Goal: Task Accomplishment & Management: Manage account settings

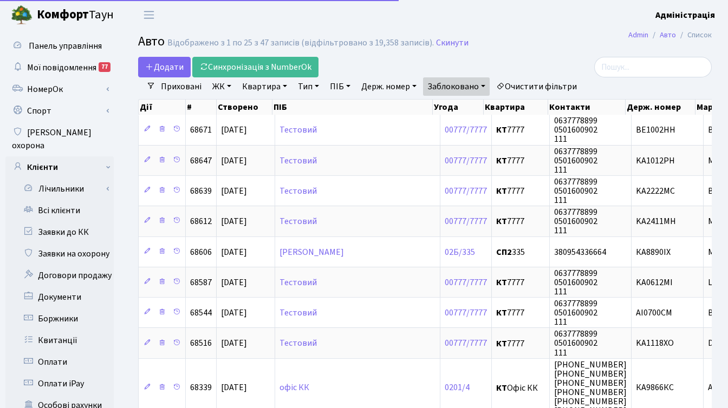
select select "25"
click at [538, 87] on link "Очистити фільтри" at bounding box center [536, 86] width 89 height 18
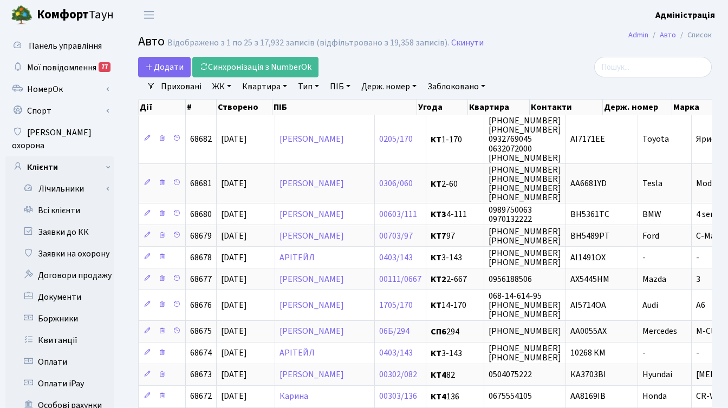
click at [393, 89] on link "Держ. номер" at bounding box center [389, 86] width 64 height 18
paste input "6050"
type input "6050"
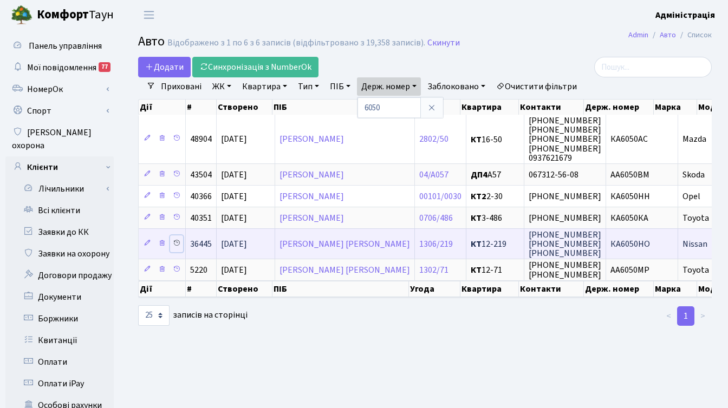
click at [178, 244] on icon at bounding box center [177, 243] width 8 height 8
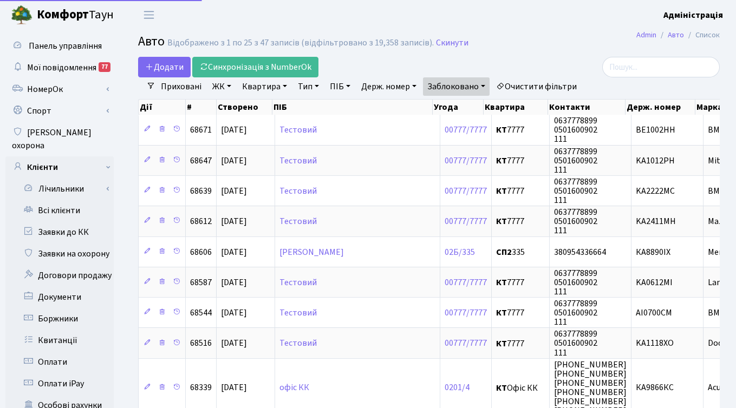
select select "25"
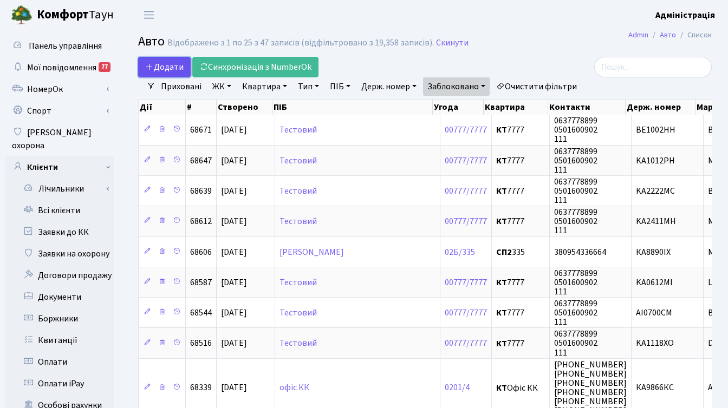
click at [167, 71] on span "Додати" at bounding box center [164, 67] width 38 height 12
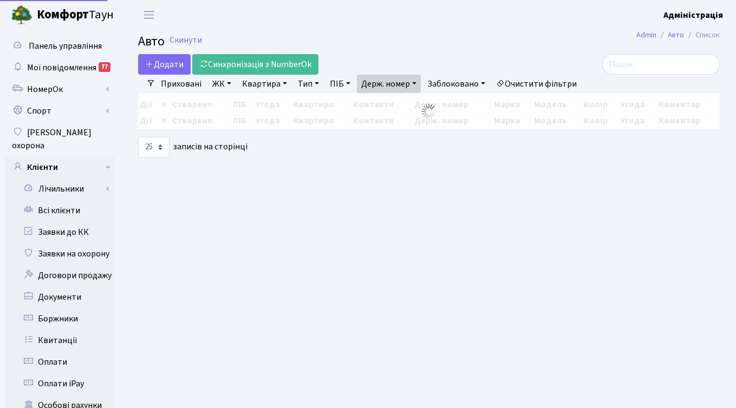
select select "25"
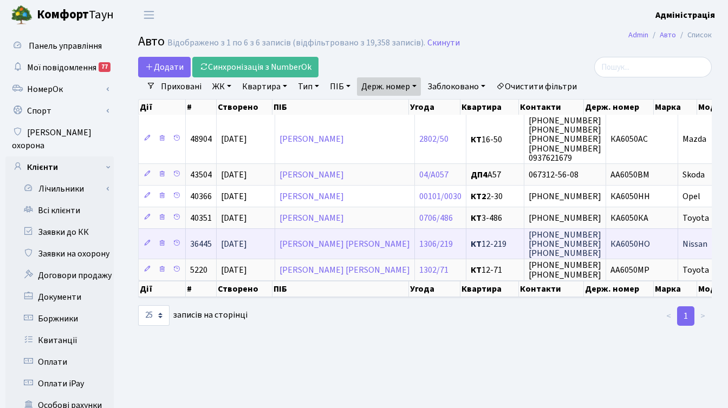
click at [624, 243] on span "КА6050НО" at bounding box center [630, 244] width 40 height 12
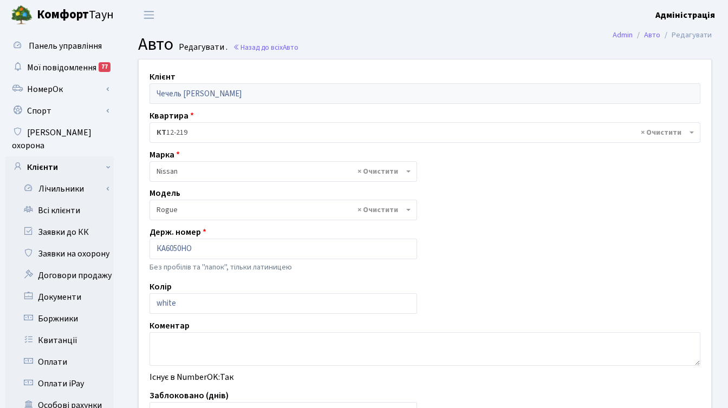
select select "2678"
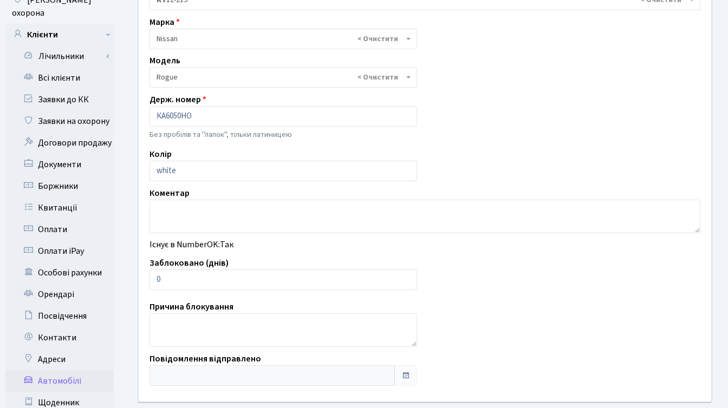
scroll to position [114, 0]
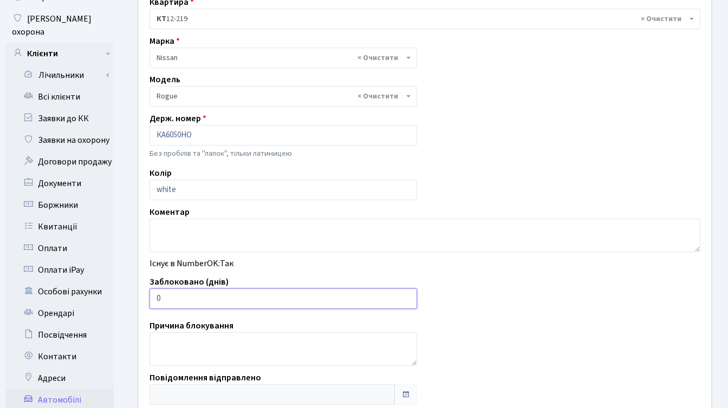
drag, startPoint x: 185, startPoint y: 299, endPoint x: 147, endPoint y: 296, distance: 38.0
click at [147, 296] on div "Заблоковано (днів) 0" at bounding box center [283, 293] width 284 height 34
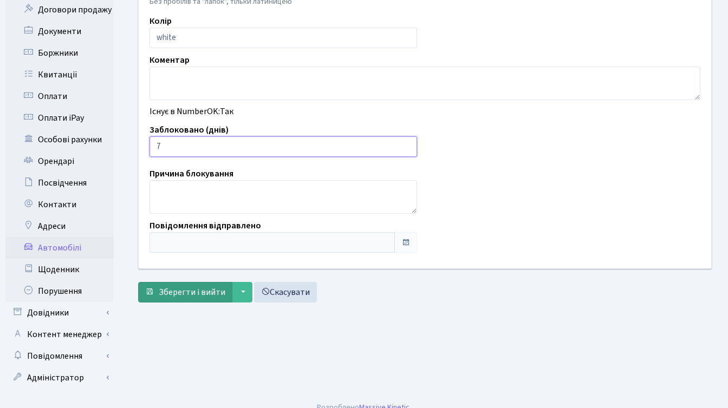
type input "7"
click at [180, 291] on span "Зберегти і вийти" at bounding box center [192, 292] width 67 height 12
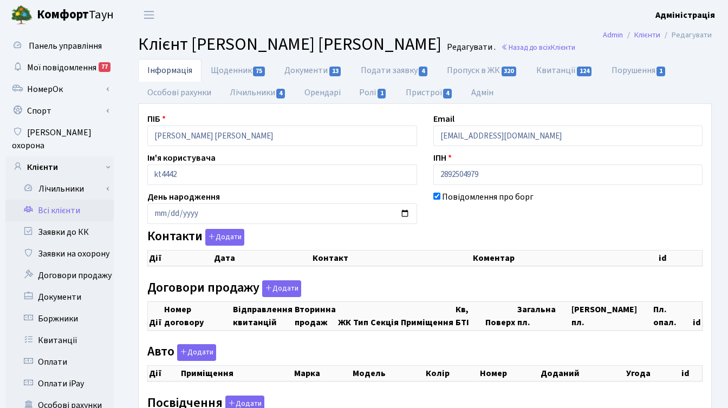
checkbox input "true"
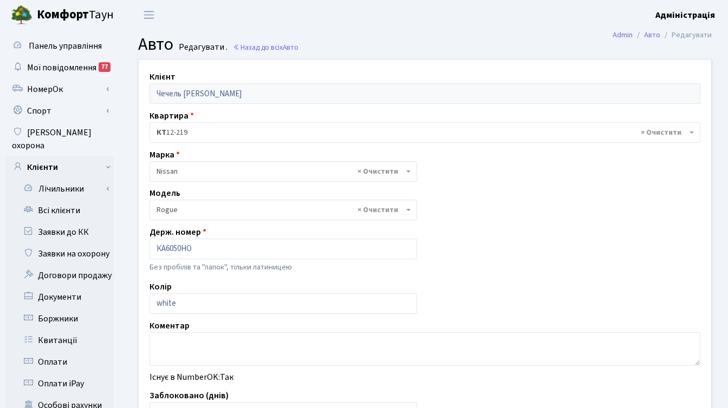
select select "2678"
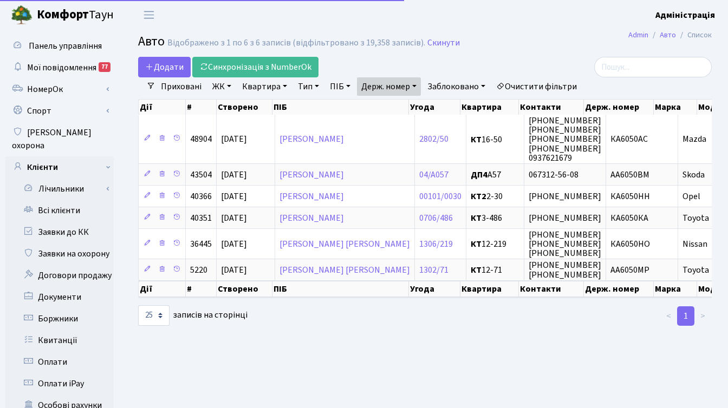
select select "25"
click at [395, 84] on link "Держ. номер" at bounding box center [389, 86] width 64 height 18
paste input "4993"
type input "4993"
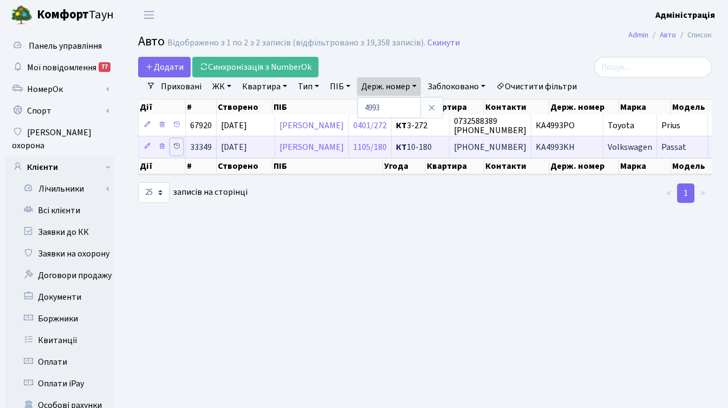
click at [178, 142] on icon at bounding box center [177, 146] width 8 height 8
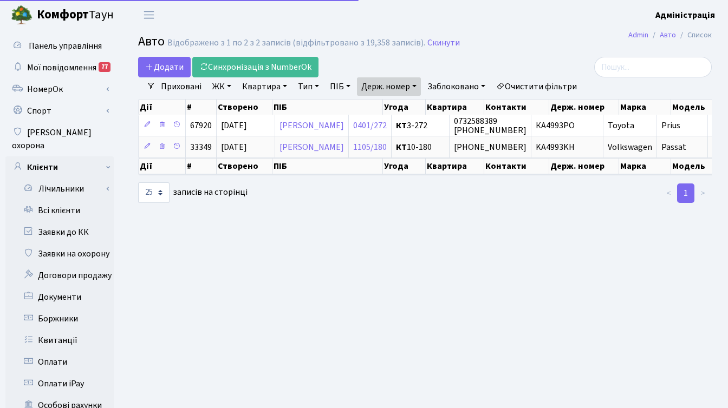
select select "25"
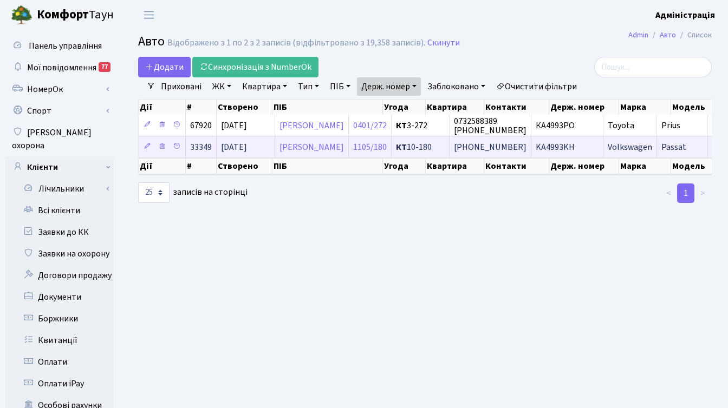
click at [526, 146] on span "[PHONE_NUMBER]" at bounding box center [490, 147] width 73 height 12
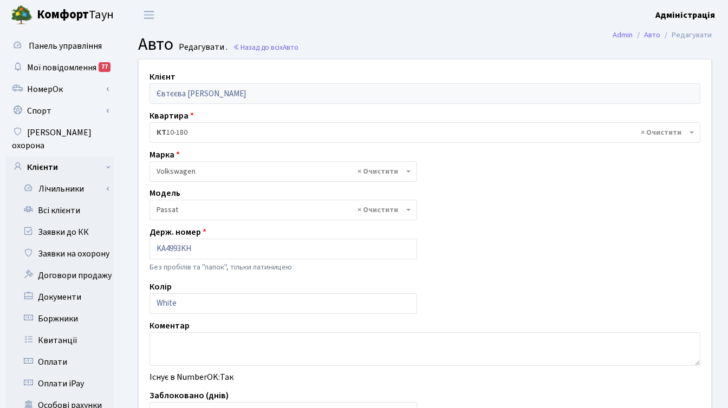
select select "2477"
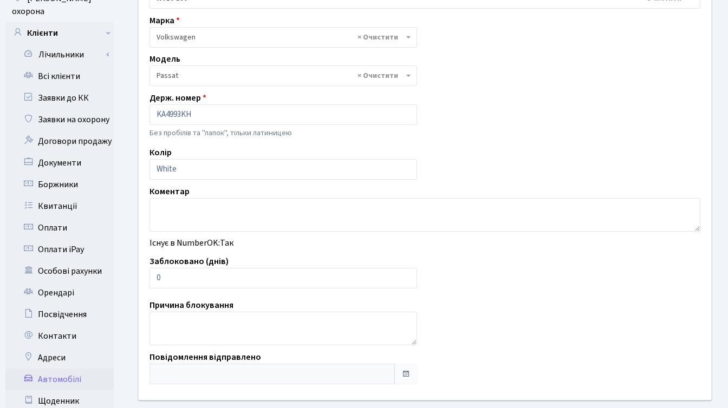
scroll to position [266, 0]
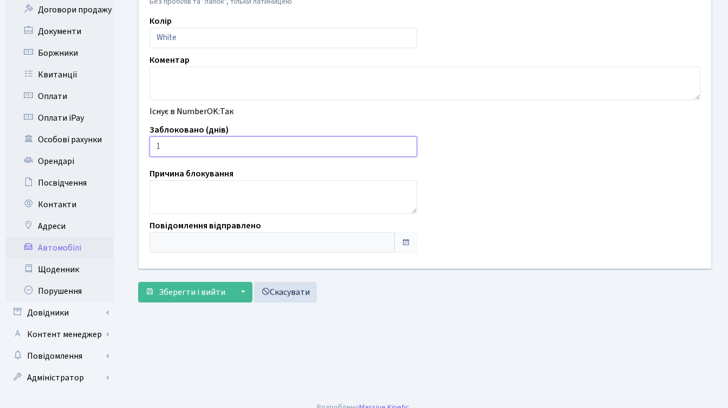
type input "1"
click at [403, 143] on input "1" at bounding box center [282, 146] width 267 height 21
click at [174, 289] on span "Зберегти і вийти" at bounding box center [192, 292] width 67 height 12
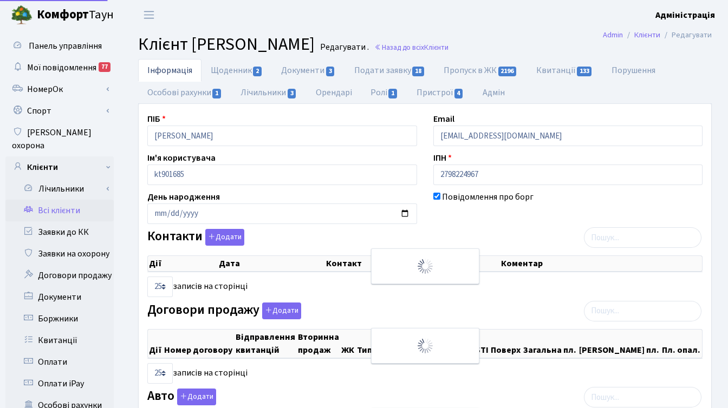
select select "25"
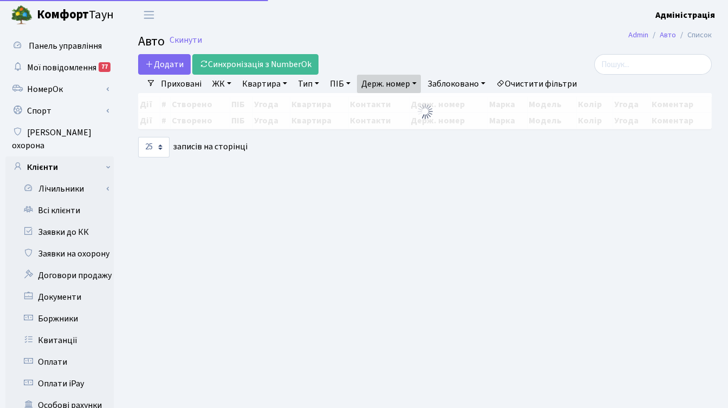
select select "25"
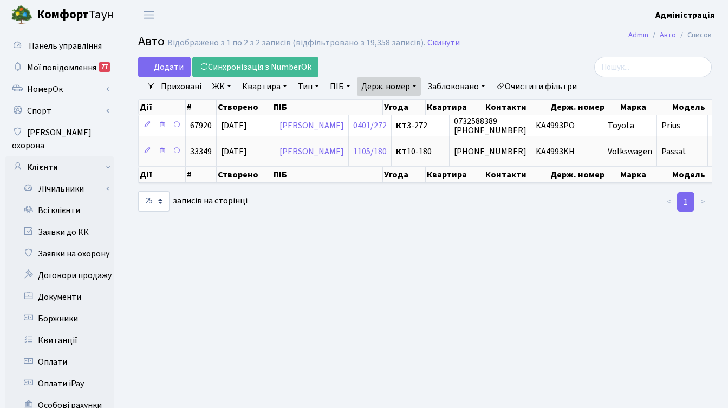
click at [403, 88] on link "Держ. номер" at bounding box center [389, 86] width 64 height 18
paste input "9666"
type input "9666"
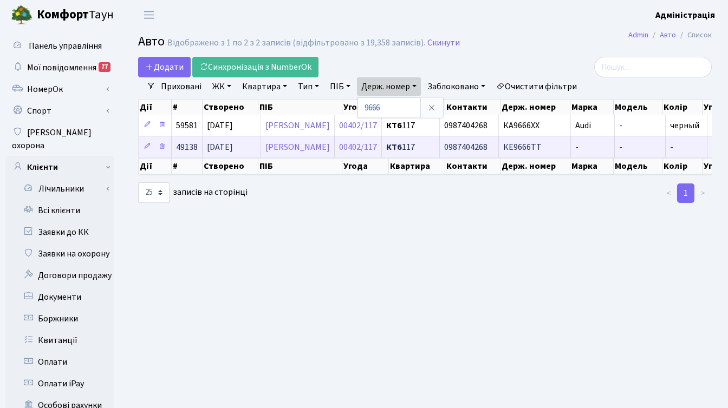
click at [520, 148] on span "КЕ9666ТТ" at bounding box center [522, 147] width 38 height 12
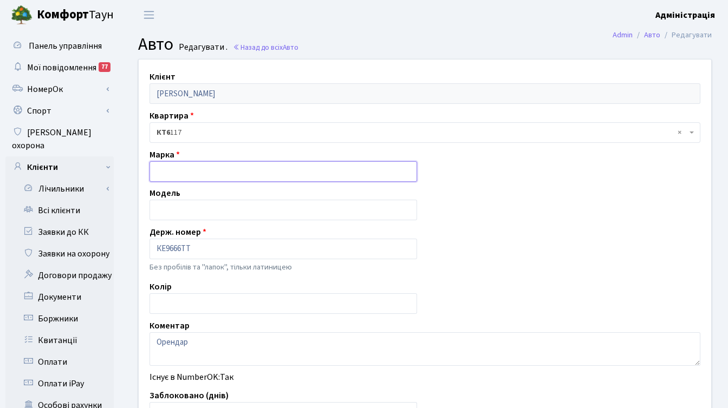
click at [206, 167] on input "text" at bounding box center [282, 171] width 267 height 21
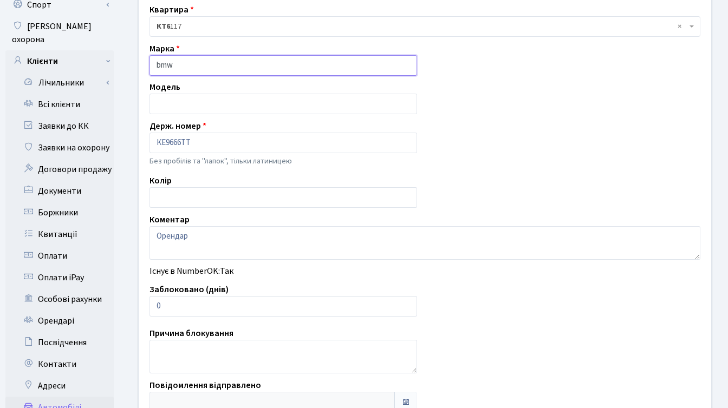
type input "bmw"
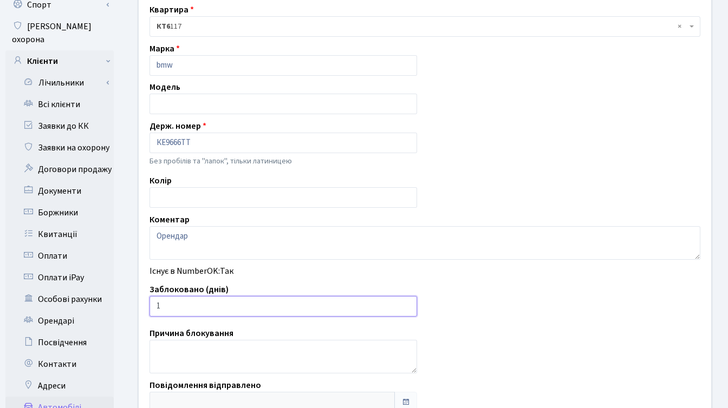
type input "1"
click at [406, 304] on input "1" at bounding box center [282, 306] width 267 height 21
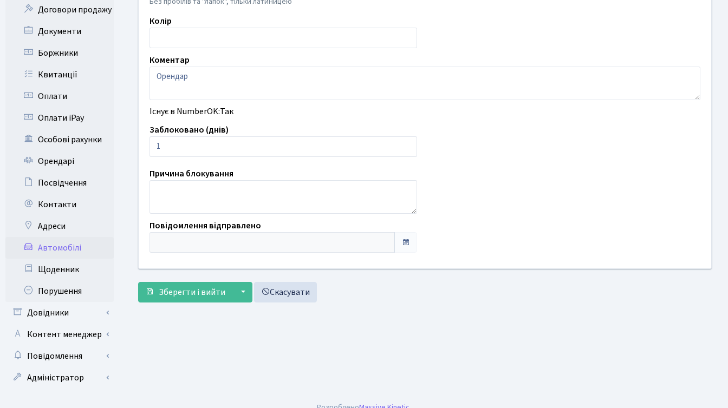
click at [165, 280] on form "Клієнт Бабикова Кристина Квартира - <b>КТ6</b>&nbsp;&nbsp;&nbsp;117 × КТ6 117 М…" at bounding box center [424, 48] width 573 height 510
click at [199, 295] on span "Зберегти і вийти" at bounding box center [192, 292] width 67 height 12
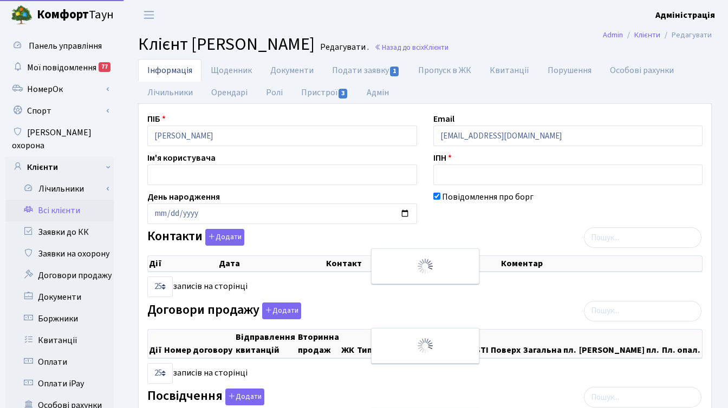
select select "25"
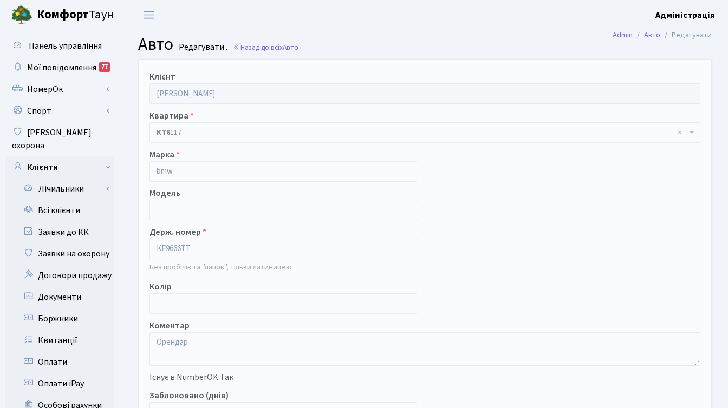
scroll to position [266, 0]
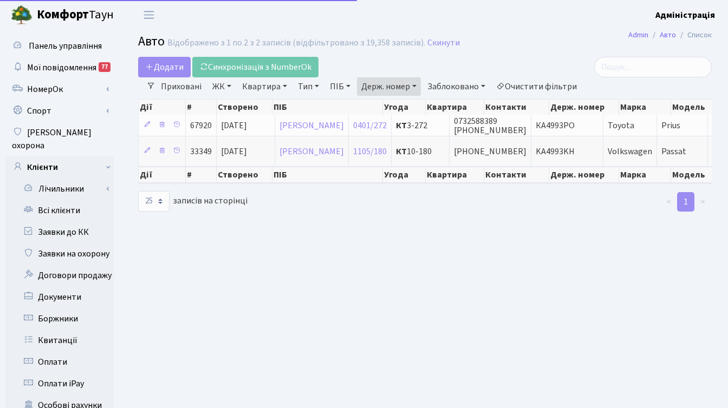
select select "25"
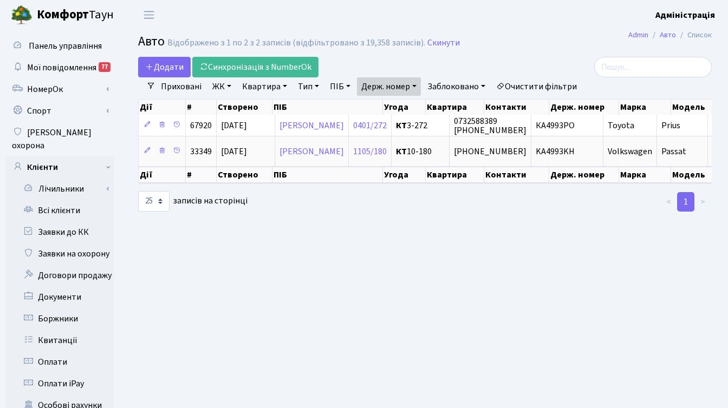
click at [416, 84] on link "Держ. номер" at bounding box center [389, 86] width 64 height 18
paste input "501"
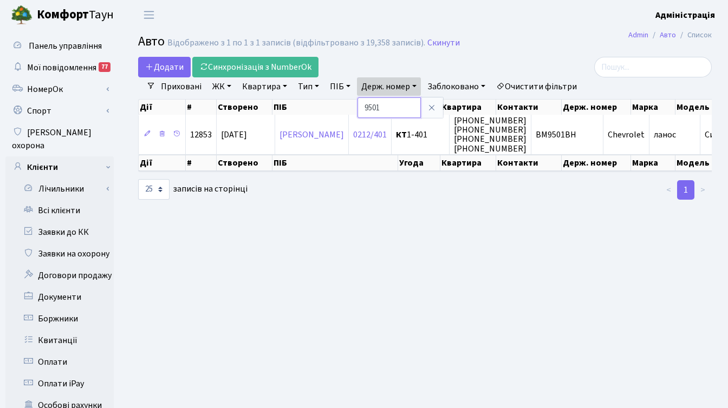
drag, startPoint x: 389, startPoint y: 106, endPoint x: 357, endPoint y: 105, distance: 31.4
click at [357, 105] on div "Додати Синхронізація з NumberOk Фільтри Приховані ЖК - ТХ, вул. Ділова, 1/2 КТ,…" at bounding box center [425, 128] width 590 height 143
click at [385, 83] on link "Держ. номер" at bounding box center [389, 86] width 64 height 18
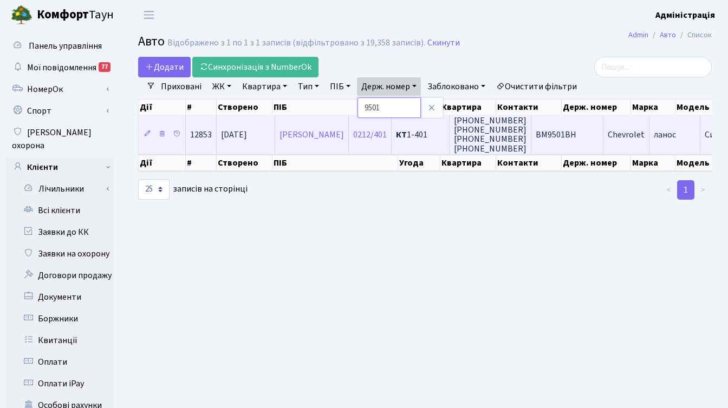
paste input "КА1221АІ"
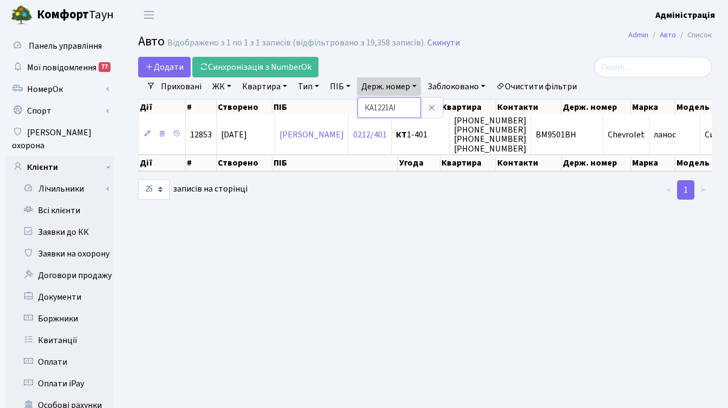
type input "КА1221АІ"
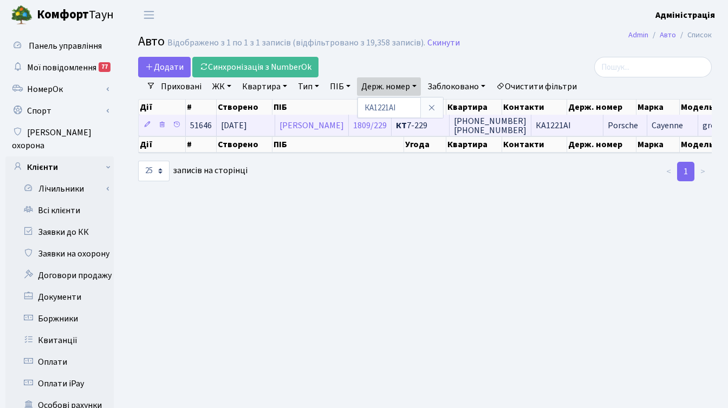
click at [571, 125] on span "КА1221АІ" at bounding box center [553, 126] width 35 height 12
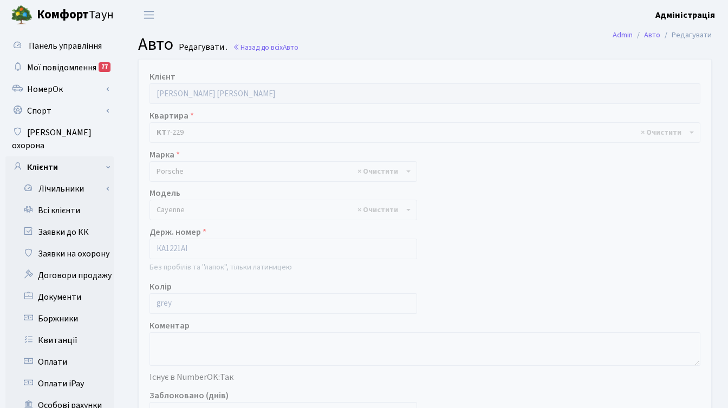
select select "1963"
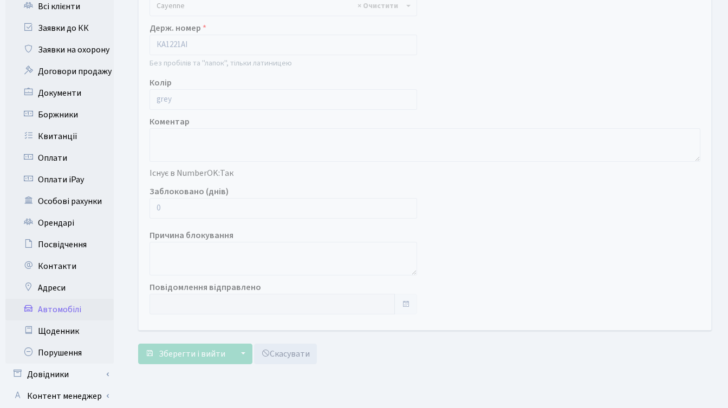
scroll to position [206, 0]
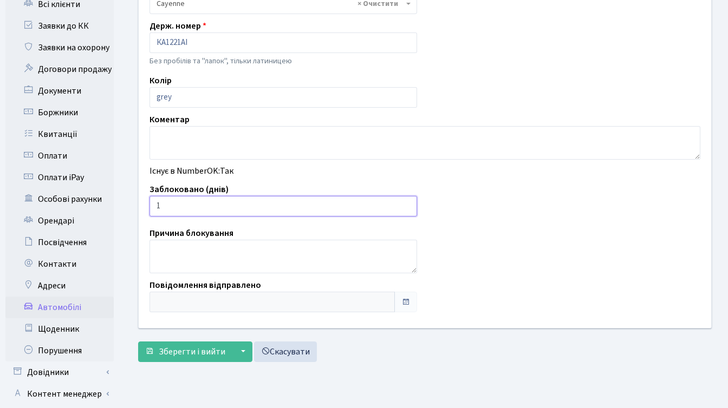
type input "1"
click at [407, 205] on input "1" at bounding box center [282, 206] width 267 height 21
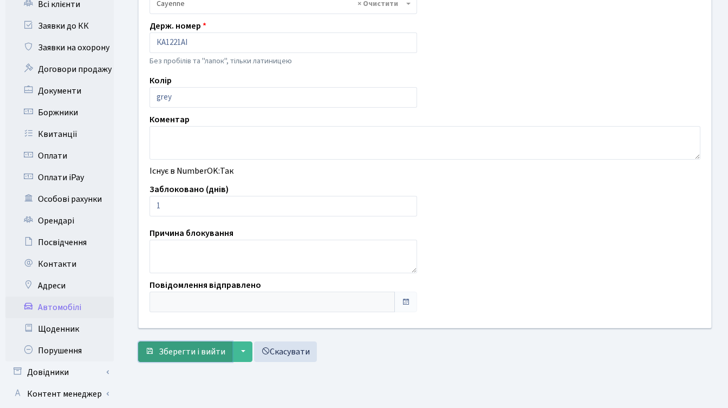
click at [168, 350] on span "Зберегти і вийти" at bounding box center [192, 352] width 67 height 12
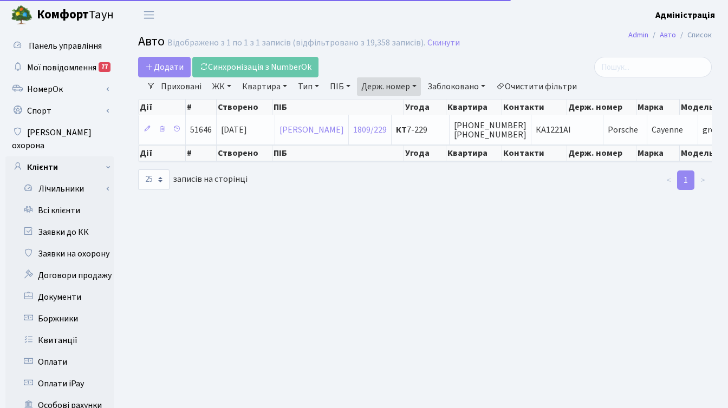
select select "25"
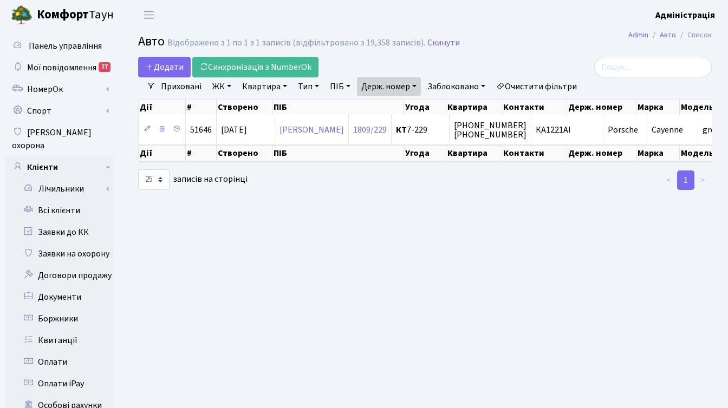
click at [404, 88] on link "Держ. номер" at bounding box center [389, 86] width 64 height 18
paste input "2662АС"
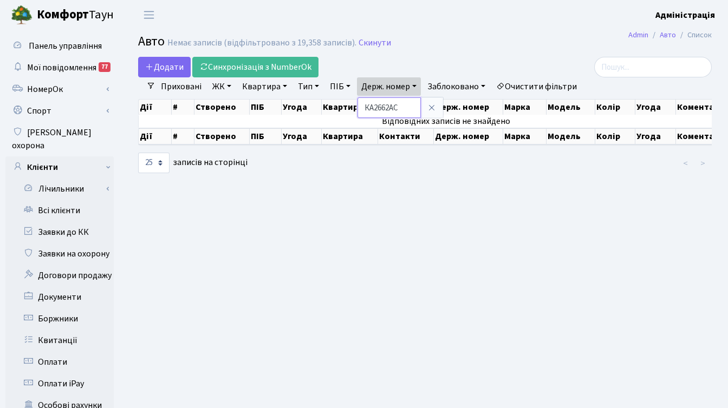
drag, startPoint x: 374, startPoint y: 106, endPoint x: 344, endPoint y: 110, distance: 29.5
click at [344, 110] on div "Додати Синхронізація з NumberOk Фільтри Приховані ЖК - ТХ, вул. [PERSON_NAME], …" at bounding box center [425, 115] width 590 height 117
click at [402, 96] on div "Дії # Створено ПІБ Угода Квартира Контакти Держ. номер Марка [GEOGRAPHIC_DATA] …" at bounding box center [424, 105] width 573 height 19
click at [389, 89] on link "Держ. номер" at bounding box center [389, 86] width 64 height 18
click at [399, 105] on input "2662АС" at bounding box center [388, 107] width 63 height 21
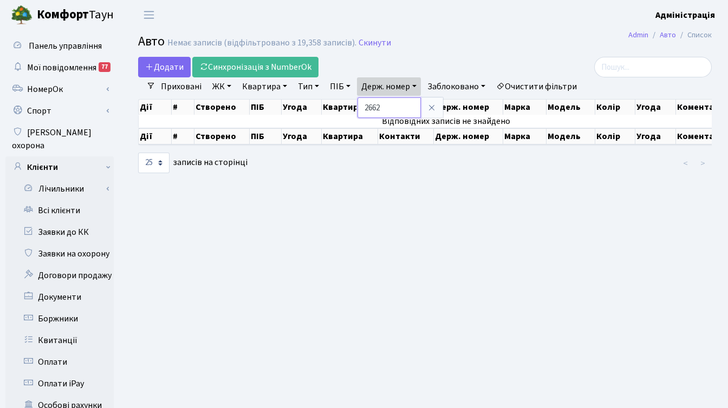
type input "2662"
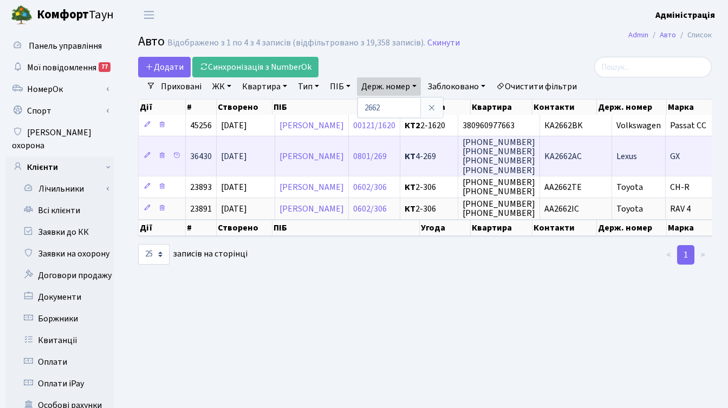
click at [582, 155] on span "KA2662AC" at bounding box center [562, 157] width 37 height 12
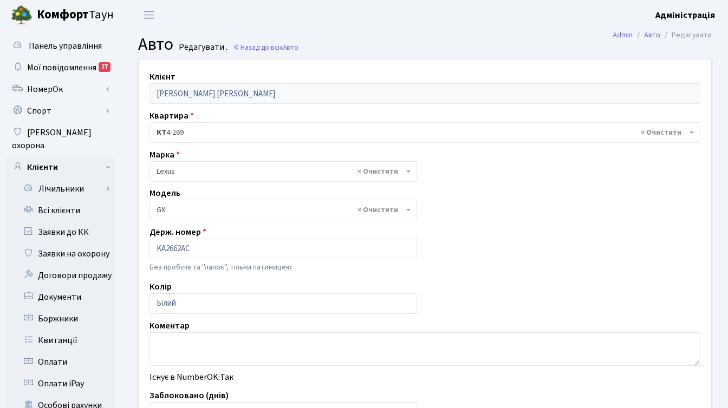
select select "1277"
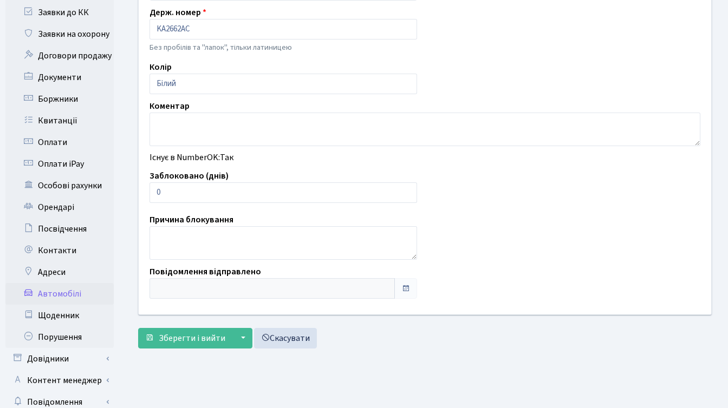
scroll to position [266, 0]
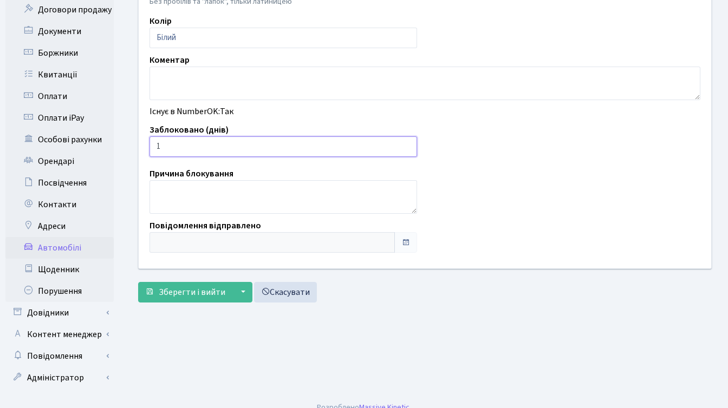
type input "1"
click at [406, 146] on input "1" at bounding box center [282, 146] width 267 height 21
click at [189, 295] on span "Зберегти і вийти" at bounding box center [192, 292] width 67 height 12
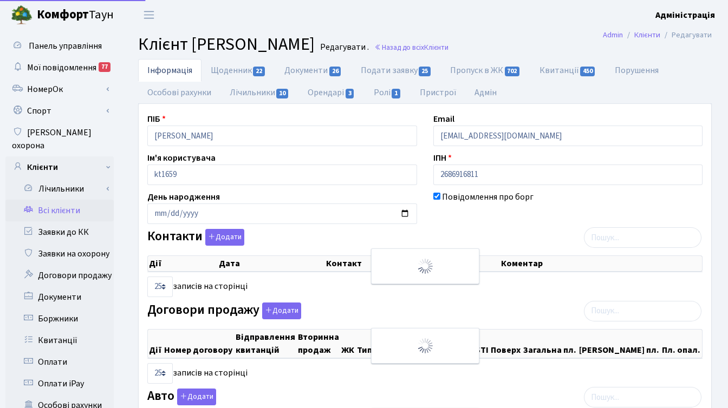
select select "25"
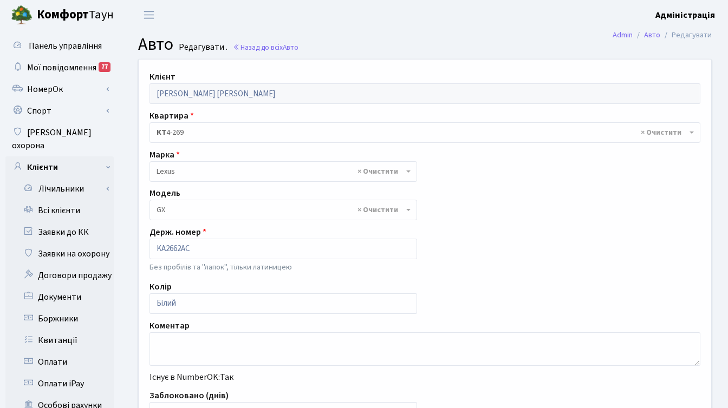
select select "1277"
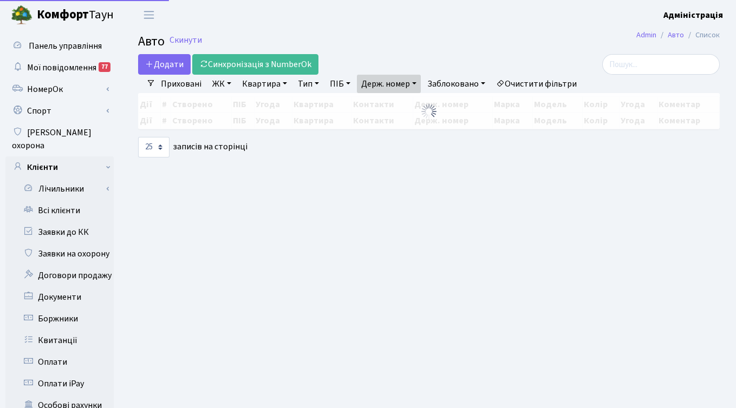
select select "25"
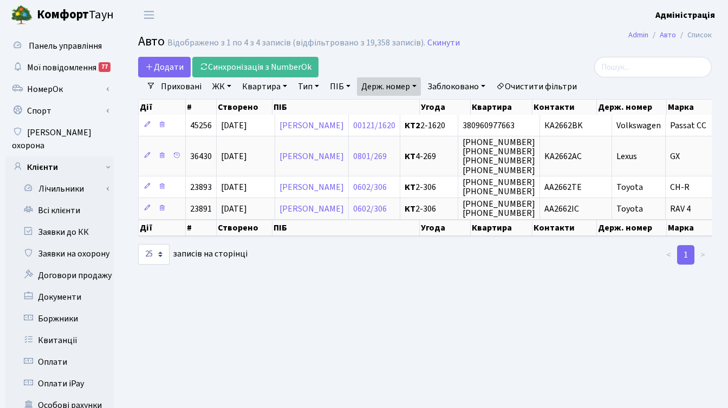
click at [404, 84] on link "Держ. номер" at bounding box center [389, 86] width 64 height 18
paste input "5569"
type input "5569"
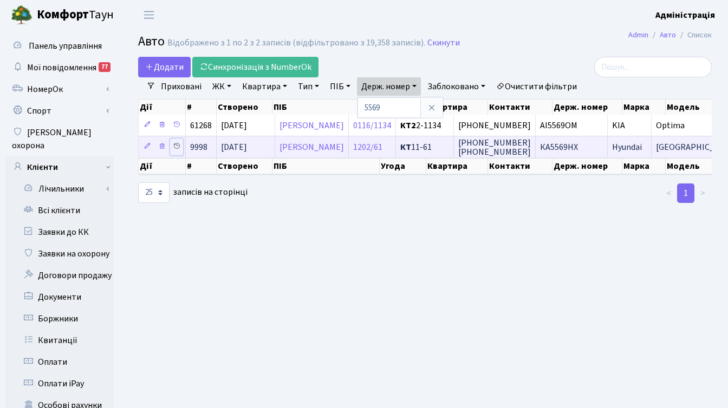
click at [175, 146] on icon at bounding box center [177, 146] width 8 height 8
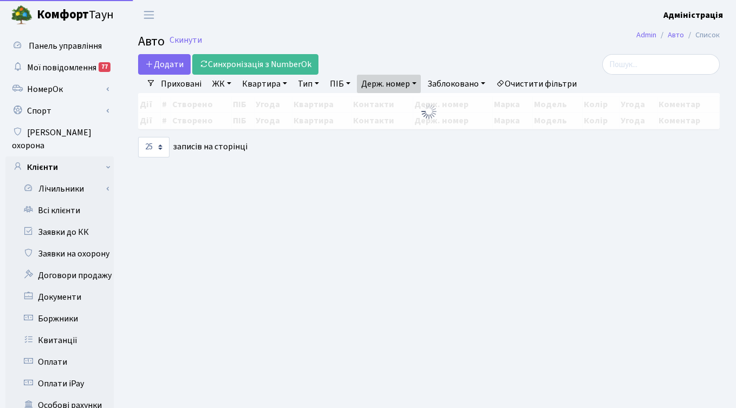
select select "25"
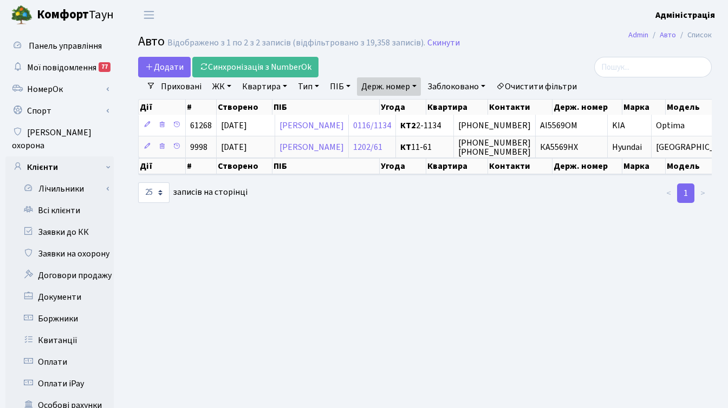
click at [402, 86] on link "Держ. номер" at bounding box center [389, 86] width 64 height 18
paste input "КА5569НХ"
type input "КА5569НХ"
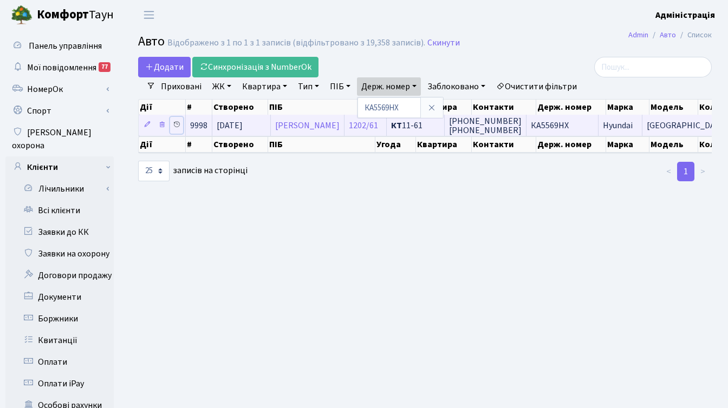
click at [173, 125] on icon at bounding box center [177, 125] width 8 height 8
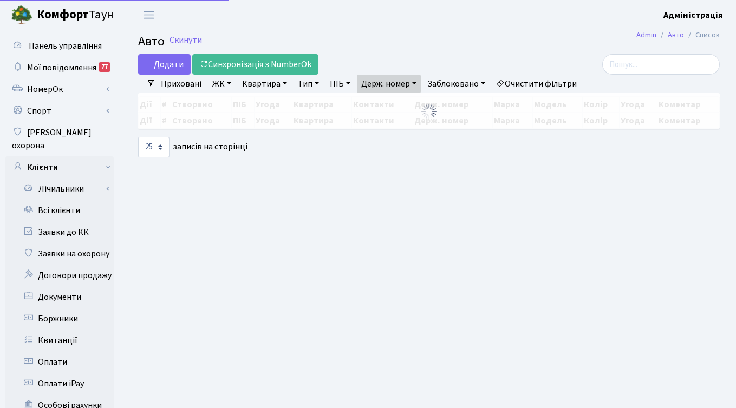
select select "25"
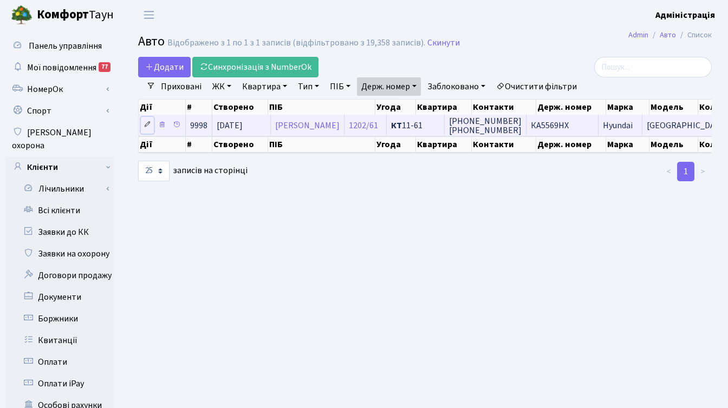
click at [146, 122] on icon at bounding box center [147, 125] width 8 height 8
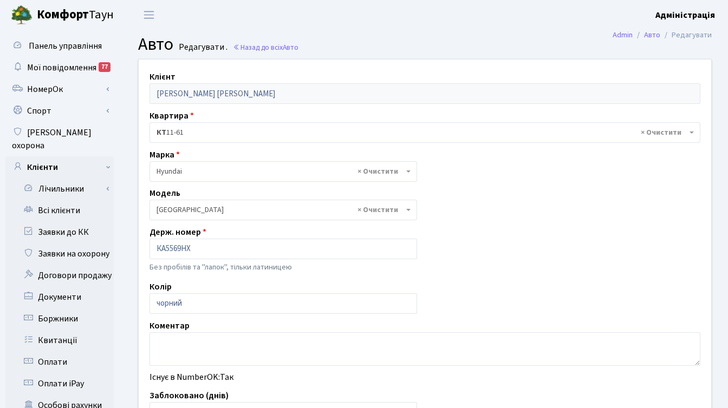
select select "1040"
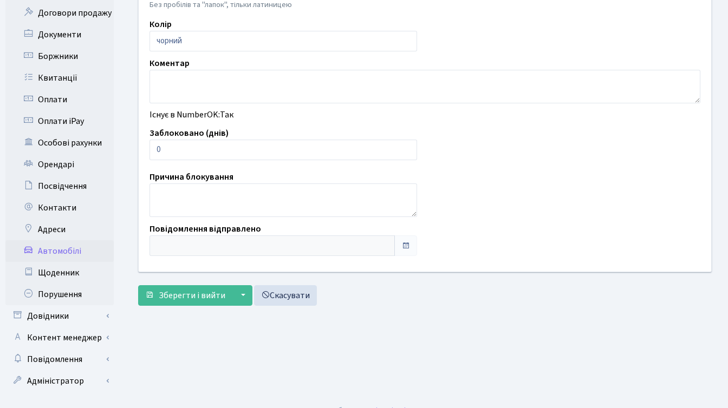
scroll to position [266, 0]
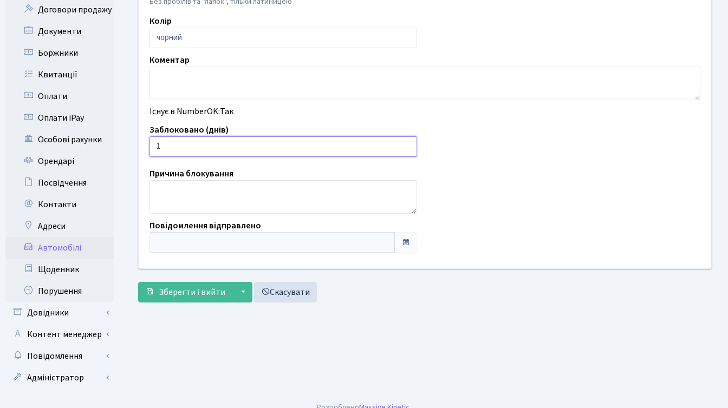
type input "1"
click at [406, 143] on input "1" at bounding box center [282, 146] width 267 height 21
click at [192, 290] on span "Зберегти і вийти" at bounding box center [192, 292] width 67 height 12
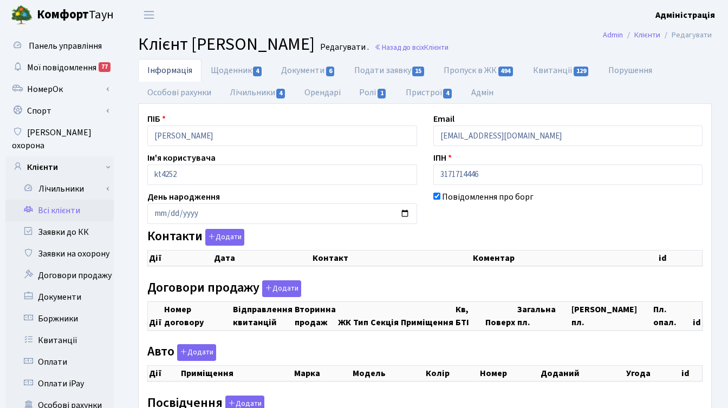
checkbox input "true"
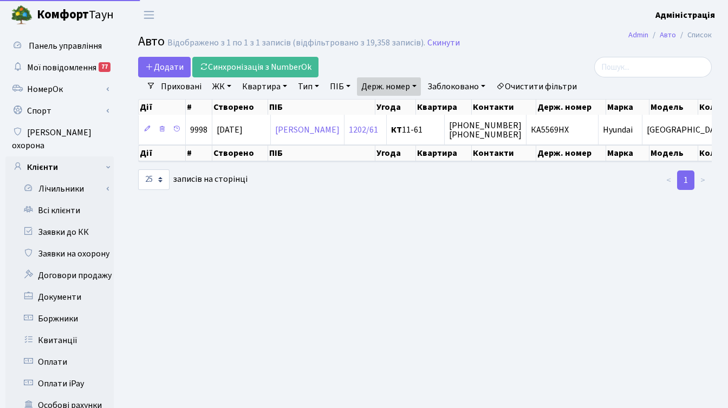
select select "25"
click at [383, 83] on link "Держ. номер" at bounding box center [389, 86] width 64 height 18
paste input "0007ІІ"
type input "КР0007ІІ"
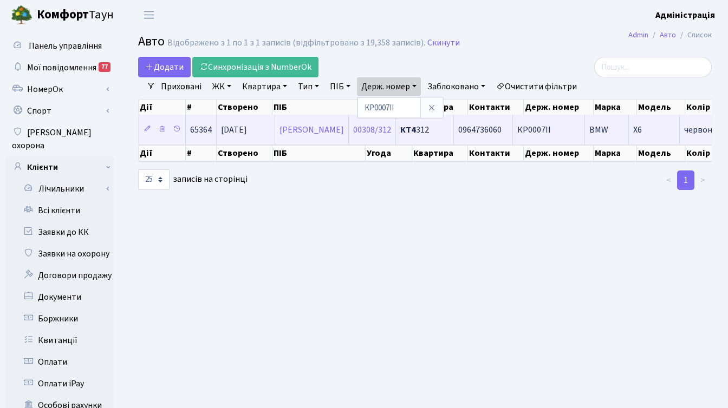
click at [551, 131] on span "КР0007ІІ" at bounding box center [534, 130] width 34 height 12
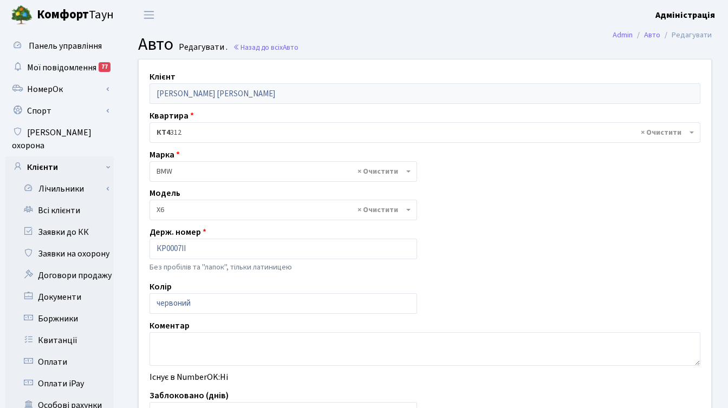
select select "264"
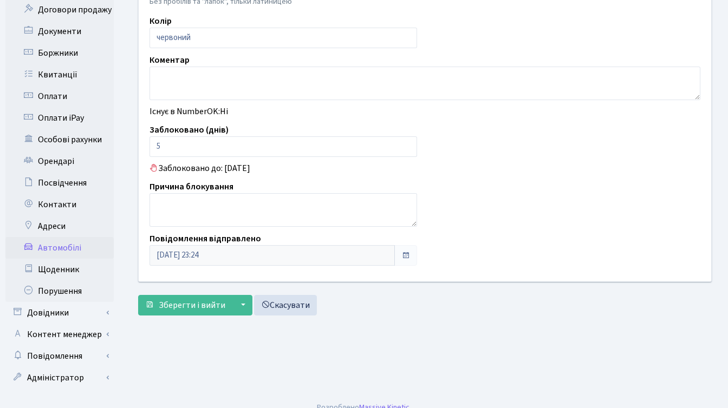
scroll to position [264, 0]
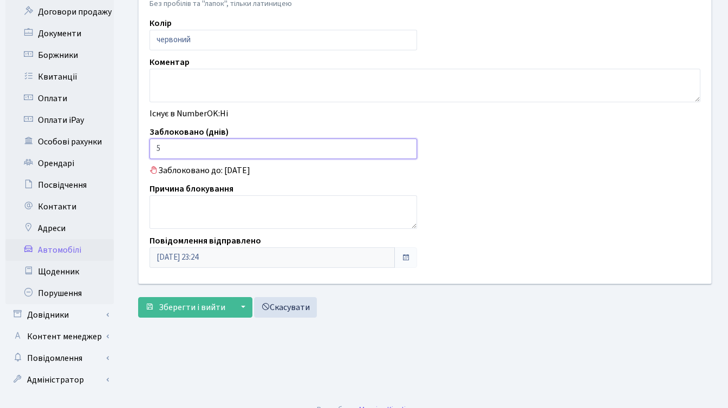
drag, startPoint x: 171, startPoint y: 148, endPoint x: 148, endPoint y: 147, distance: 22.2
click at [148, 147] on div "Заблоковано (днів) 5" at bounding box center [283, 143] width 284 height 34
click at [492, 179] on div "Клієнт Ердем Ольга Петрівна Квартира - <b>КТ4</b>&nbsp;&nbsp;&nbsp;312 × КТ4 31…" at bounding box center [424, 40] width 589 height 488
drag, startPoint x: 175, startPoint y: 148, endPoint x: 149, endPoint y: 149, distance: 25.5
click at [149, 149] on input "5" at bounding box center [282, 149] width 267 height 21
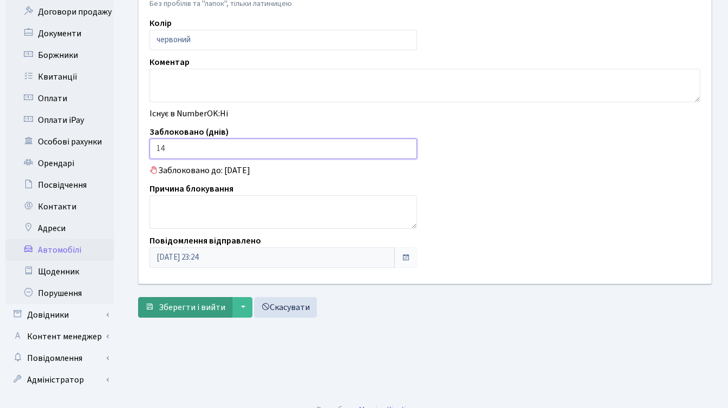
type input "14"
click at [184, 307] on span "Зберегти і вийти" at bounding box center [192, 308] width 67 height 12
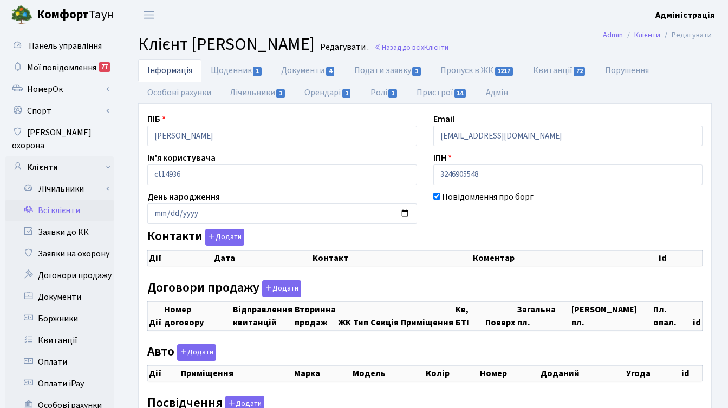
checkbox input "true"
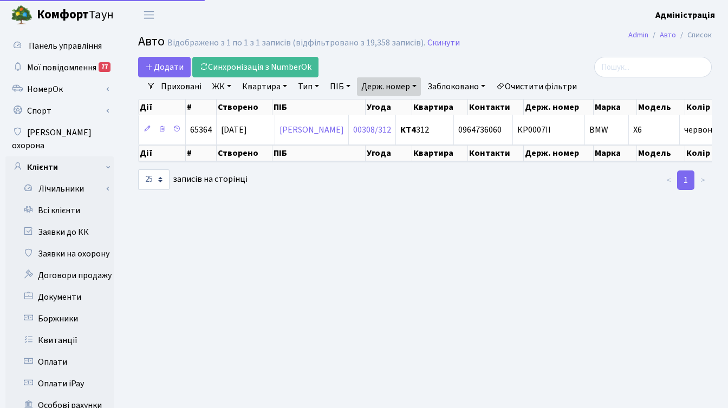
select select "25"
click at [399, 85] on link "Держ. номер" at bounding box center [389, 86] width 64 height 18
paste input "СВ1512ВО"
paste input "В1512ВО"
type input "СВ1512ВО"
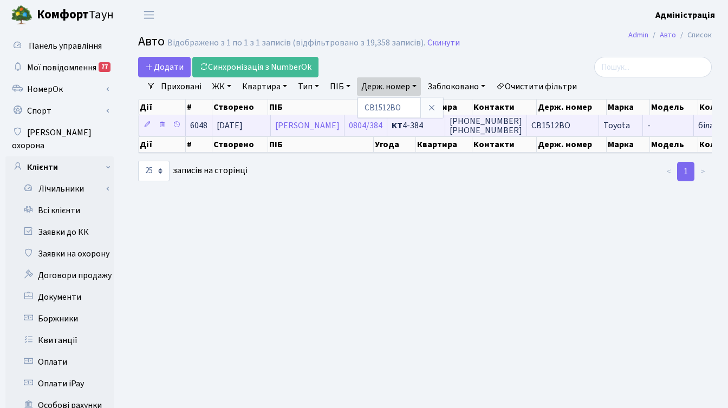
click at [570, 124] on span "СВ1512ВО" at bounding box center [550, 126] width 39 height 12
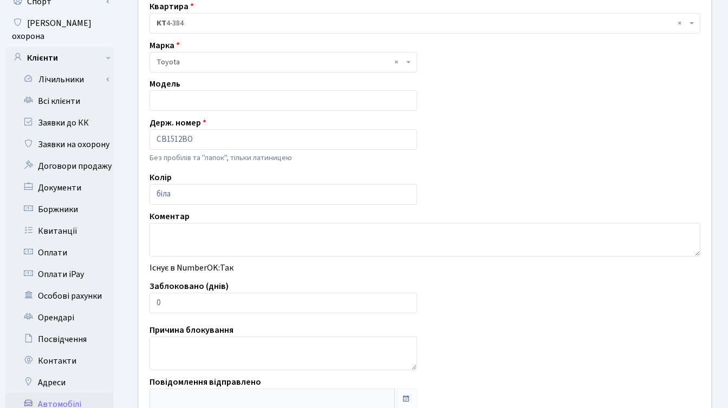
scroll to position [116, 0]
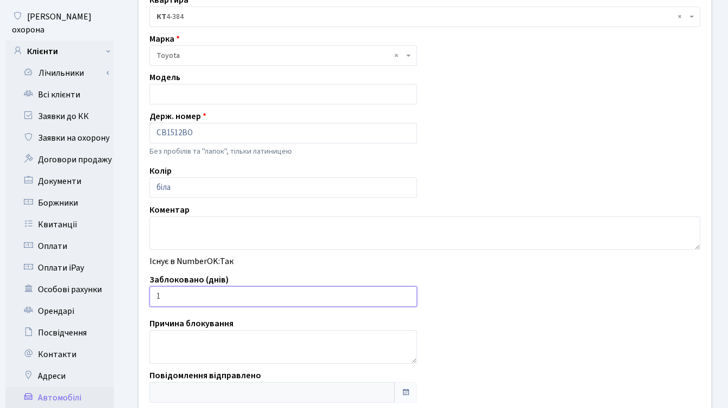
type input "1"
click at [406, 293] on input "1" at bounding box center [282, 296] width 267 height 21
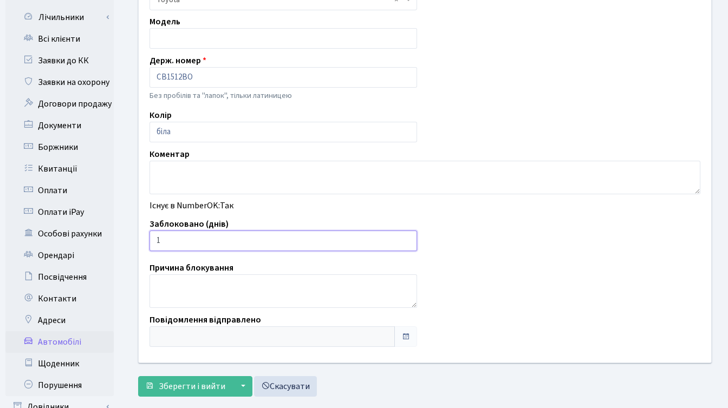
scroll to position [266, 0]
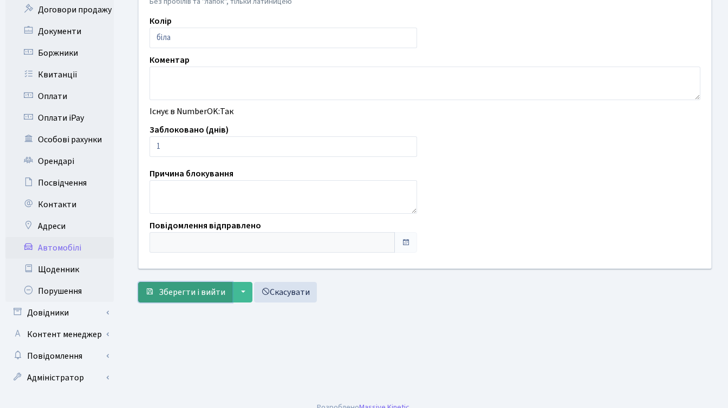
click at [194, 295] on span "Зберегти і вийти" at bounding box center [192, 292] width 67 height 12
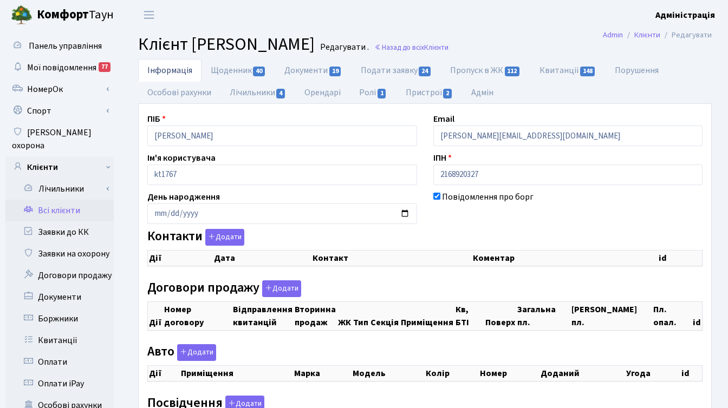
checkbox input "true"
select select "25"
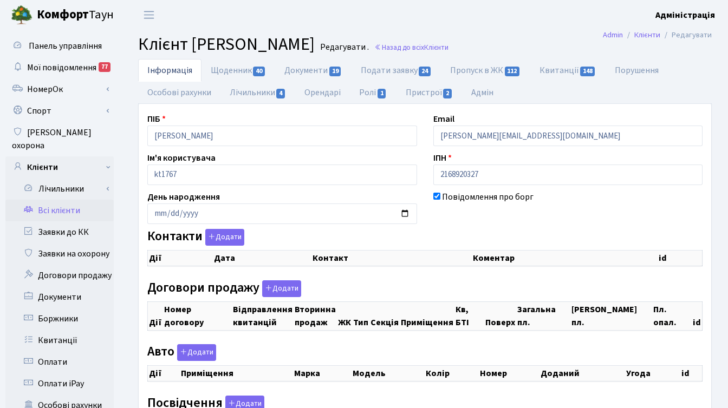
select select "25"
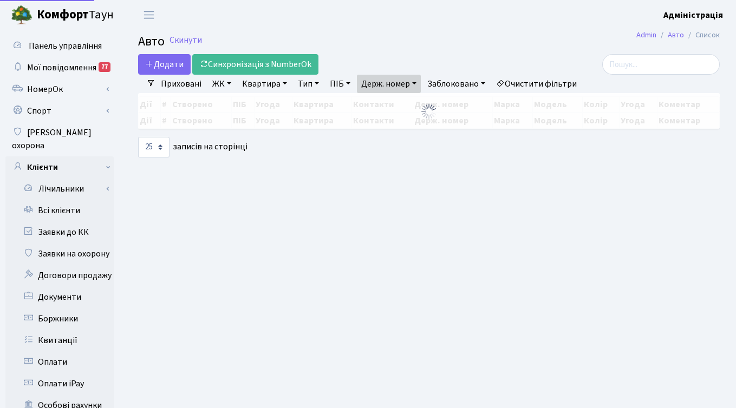
select select "25"
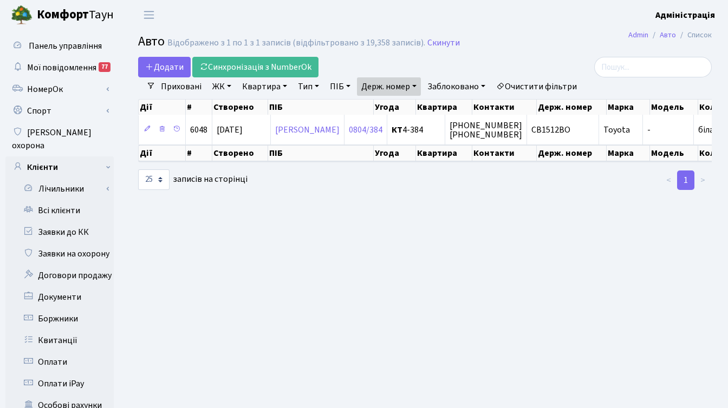
click at [402, 84] on link "Держ. номер" at bounding box center [389, 86] width 64 height 18
paste input "А1060РЕ"
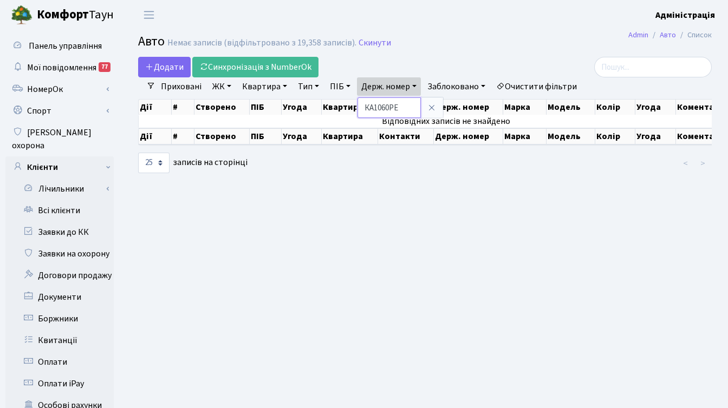
drag, startPoint x: 370, startPoint y: 107, endPoint x: 361, endPoint y: 106, distance: 9.3
click at [361, 106] on input "КА1060РЕ" at bounding box center [388, 107] width 63 height 21
click at [399, 104] on input "1060РЕ" at bounding box center [388, 107] width 63 height 21
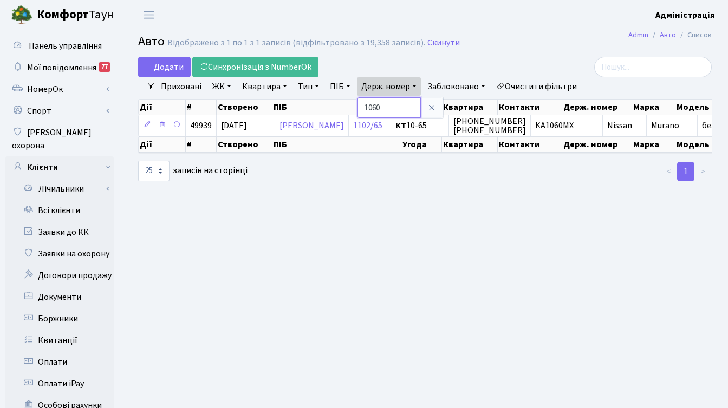
paste input "АА3852РВ"
type input "АА3852РВ"
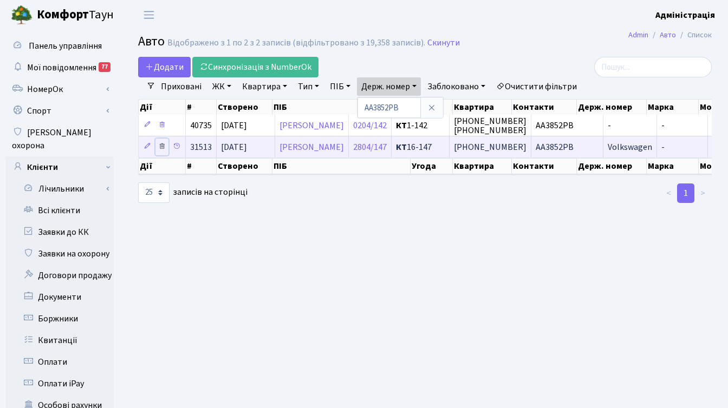
click at [161, 146] on icon at bounding box center [162, 146] width 8 height 8
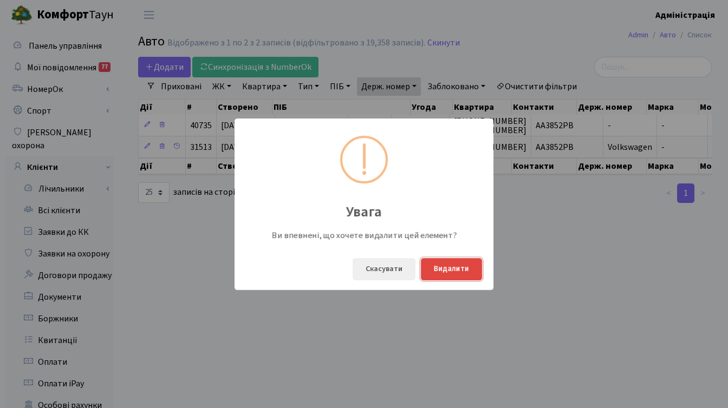
click at [453, 266] on button "Видалити" at bounding box center [451, 269] width 61 height 22
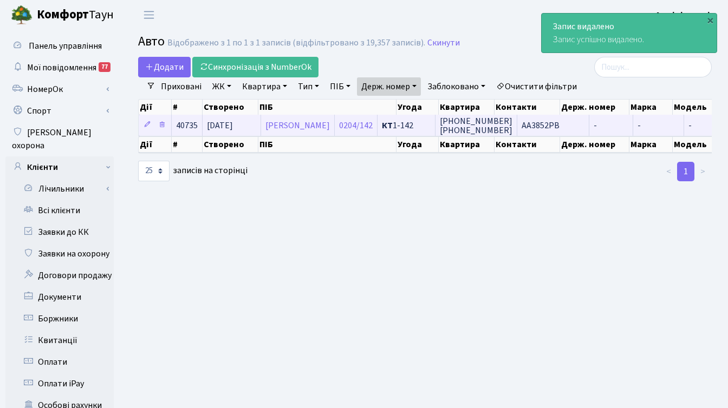
click at [559, 125] on span "АА3852РВ" at bounding box center [540, 126] width 38 height 12
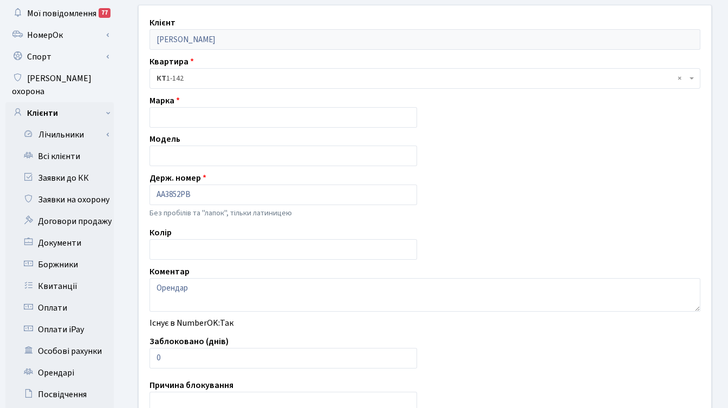
scroll to position [266, 0]
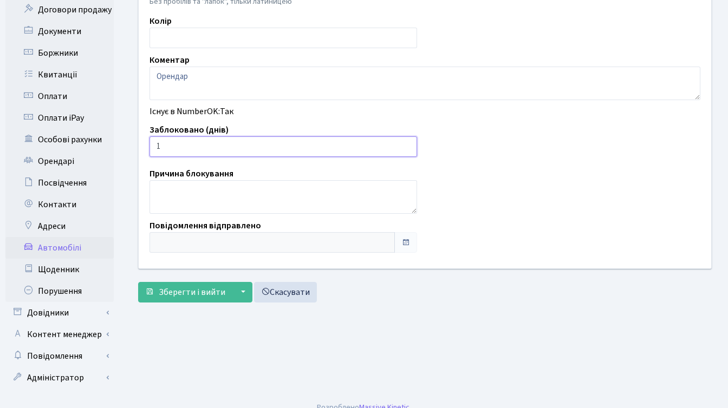
type input "1"
click at [406, 144] on input "1" at bounding box center [282, 146] width 267 height 21
click at [178, 286] on span "Зберегти і вийти" at bounding box center [192, 292] width 67 height 12
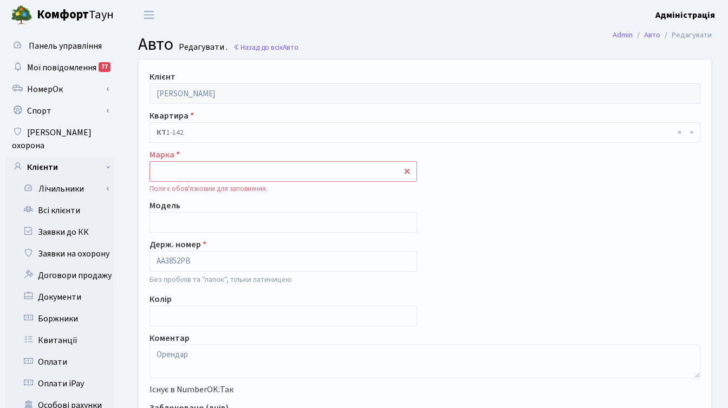
click at [199, 171] on input "text" at bounding box center [282, 171] width 267 height 21
click at [471, 182] on div "Клієнт Столбов Олександр Анатолійович Квартира - <b>КТ</b>&nbsp;&nbsp;&nbsp;&nb…" at bounding box center [424, 303] width 589 height 487
click at [256, 177] on input "vol" at bounding box center [282, 171] width 267 height 21
click at [408, 172] on input "vol" at bounding box center [282, 171] width 267 height 21
click at [452, 175] on div "Клієнт Столбов Олександр Анатолійович Квартира - <b>КТ</b>&nbsp;&nbsp;&nbsp;&nb…" at bounding box center [424, 303] width 589 height 487
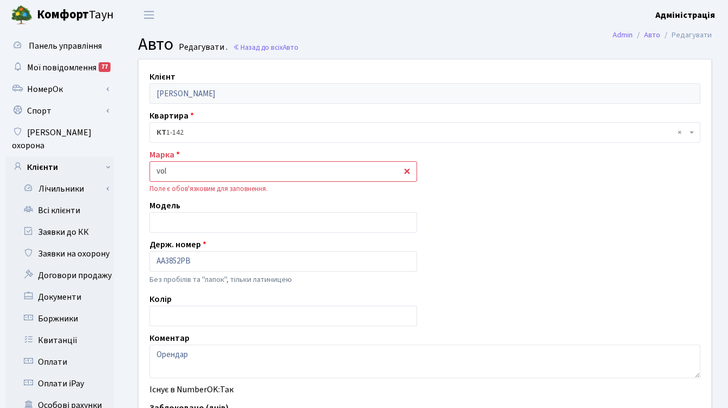
click at [179, 172] on input "vol" at bounding box center [282, 171] width 267 height 21
type input "volk"
drag, startPoint x: 179, startPoint y: 169, endPoint x: 146, endPoint y: 168, distance: 33.1
click at [146, 168] on div "Марка volk Поле є обов'язковим для заповнення." at bounding box center [283, 171] width 284 height 46
click at [498, 278] on div "Клієнт Столбов Олександр Анатолійович Квартира - <b>КТ</b>&nbsp;&nbsp;&nbsp;&nb…" at bounding box center [424, 303] width 589 height 487
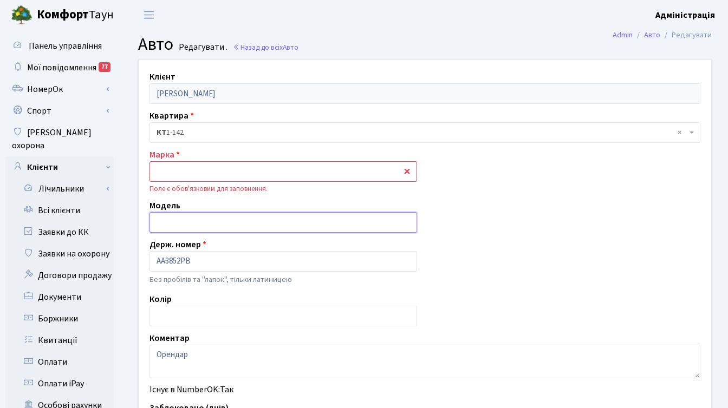
click at [344, 219] on input "text" at bounding box center [282, 222] width 267 height 21
click at [501, 227] on div "Клієнт Столбов Олександр Анатолійович Квартира - <b>КТ</b>&nbsp;&nbsp;&nbsp;&nb…" at bounding box center [424, 303] width 589 height 487
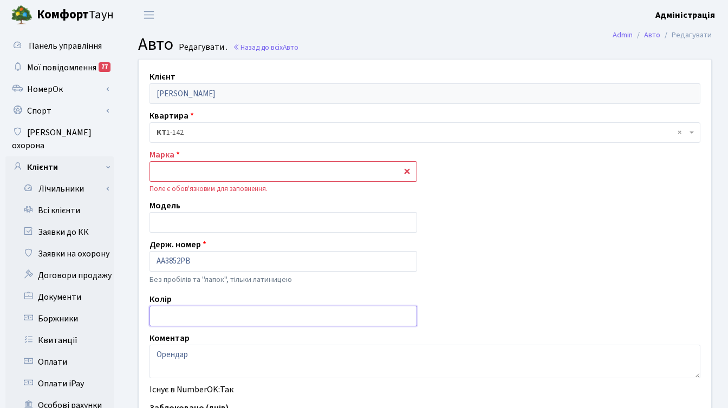
click at [204, 308] on input "text" at bounding box center [282, 316] width 267 height 21
click at [408, 172] on input "text" at bounding box center [282, 171] width 267 height 21
click at [467, 182] on div "Клієнт Столбов Олександр Анатолійович Квартира - <b>КТ</b>&nbsp;&nbsp;&nbsp;&nb…" at bounding box center [424, 303] width 589 height 487
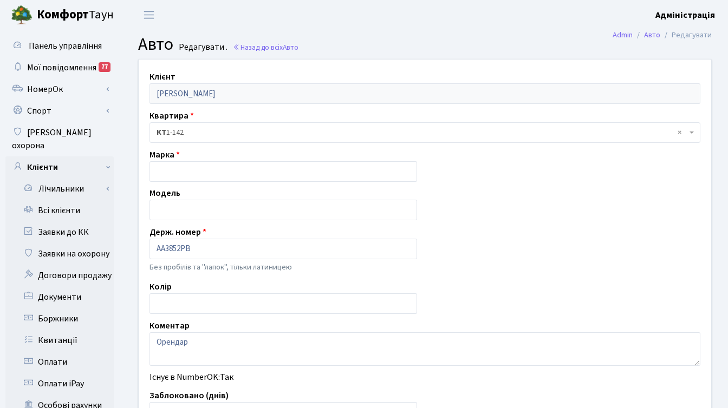
click at [467, 168] on div "Клієнт Столбов Олександр Анатолійович Квартира - <b>КТ</b>&nbsp;&nbsp;&nbsp;&nb…" at bounding box center [424, 297] width 589 height 475
click at [390, 169] on input "text" at bounding box center [282, 171] width 267 height 21
click at [454, 172] on div "Клієнт Столбов Олександр Анатолійович Квартира - <b>КТ</b>&nbsp;&nbsp;&nbsp;&nb…" at bounding box center [424, 297] width 589 height 475
click at [153, 172] on input "text" at bounding box center [282, 171] width 267 height 21
click at [478, 178] on div "Клієнт Столбов Олександр Анатолійович Квартира - <b>КТ</b>&nbsp;&nbsp;&nbsp;&nb…" at bounding box center [424, 297] width 589 height 475
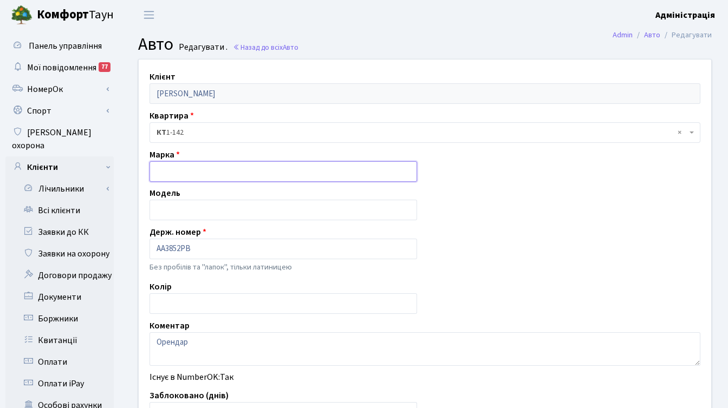
click at [186, 173] on input "text" at bounding box center [282, 171] width 267 height 21
type input "volksvagen"
click at [492, 206] on div "Клієнт Столбов Олександр Анатолійович Квартира - <b>КТ</b>&nbsp;&nbsp;&nbsp;&nb…" at bounding box center [424, 297] width 589 height 475
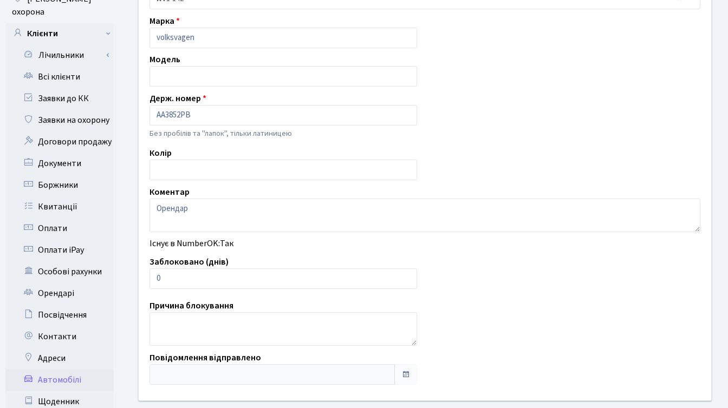
scroll to position [173, 0]
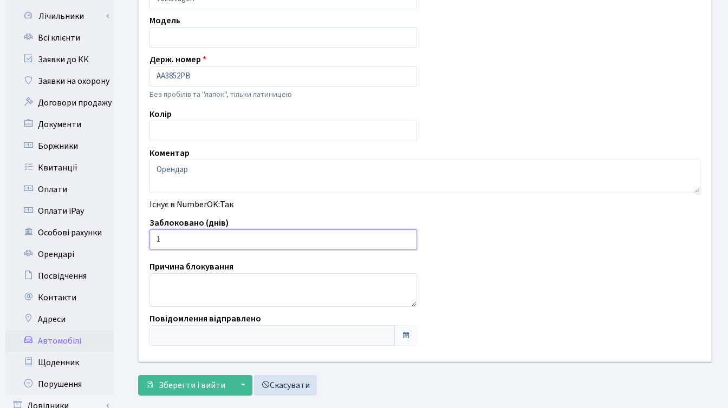
type input "1"
click at [407, 237] on input "1" at bounding box center [282, 240] width 267 height 21
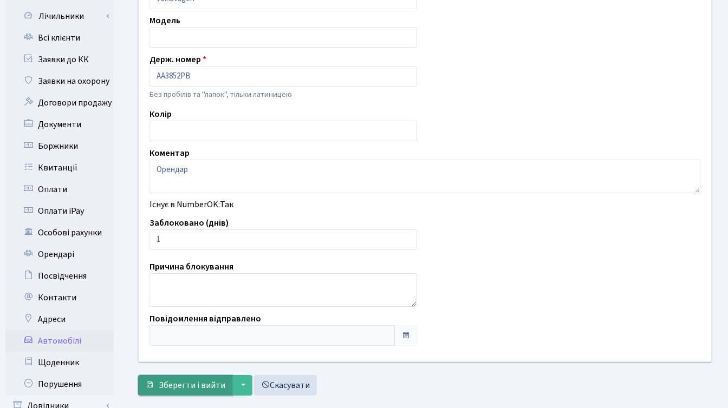
click at [179, 390] on span "Зберегти і вийти" at bounding box center [192, 386] width 67 height 12
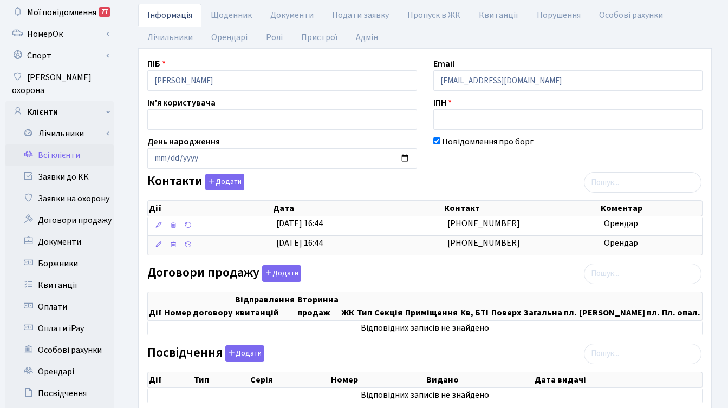
scroll to position [53, 0]
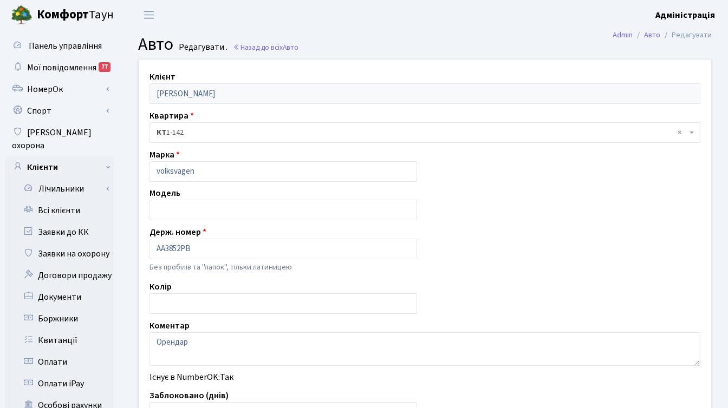
scroll to position [173, 0]
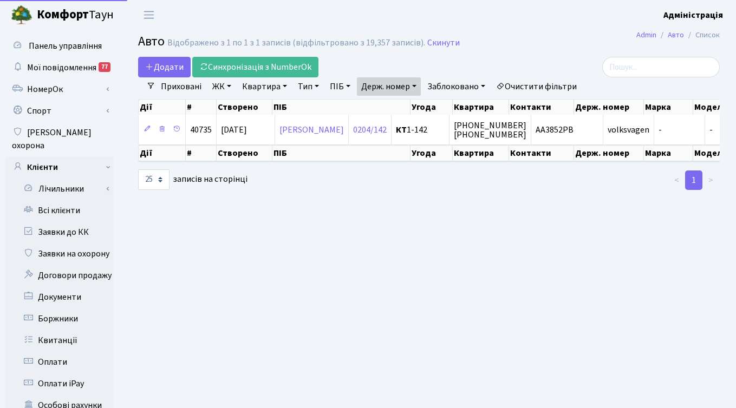
select select "25"
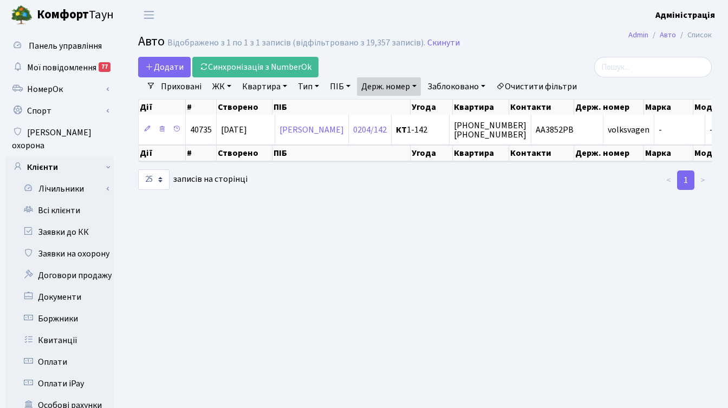
click at [388, 83] on link "Держ. номер" at bounding box center [389, 86] width 64 height 18
paste input "0908ТІ"
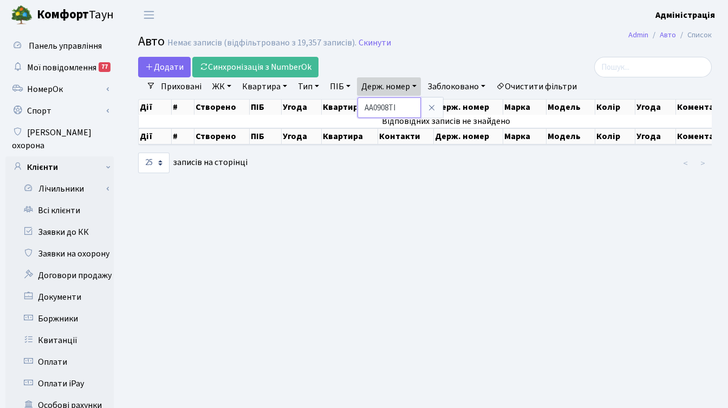
drag, startPoint x: 371, startPoint y: 107, endPoint x: 357, endPoint y: 105, distance: 14.9
click at [357, 105] on div "Додати Синхронізація з NumberOk Фільтри Приховані ЖК - ТХ, вул. Ділова, 1/2 КТ,…" at bounding box center [425, 115] width 590 height 117
click at [377, 89] on link "Держ. номер" at bounding box center [389, 86] width 64 height 18
click at [400, 109] on input "0908ТІ" at bounding box center [388, 107] width 63 height 21
type input "0908"
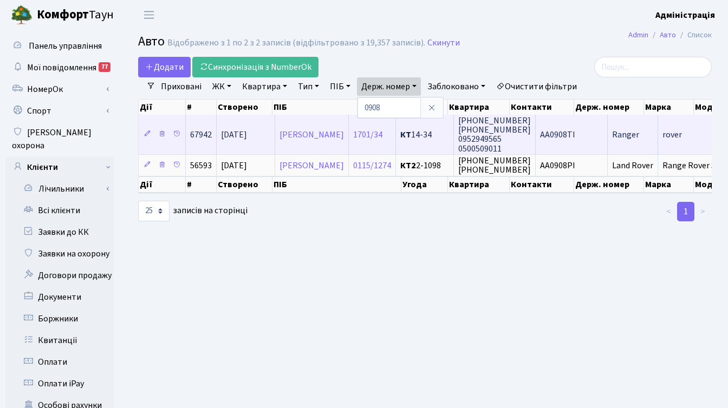
click at [575, 131] on span "AA0908TI" at bounding box center [557, 135] width 35 height 12
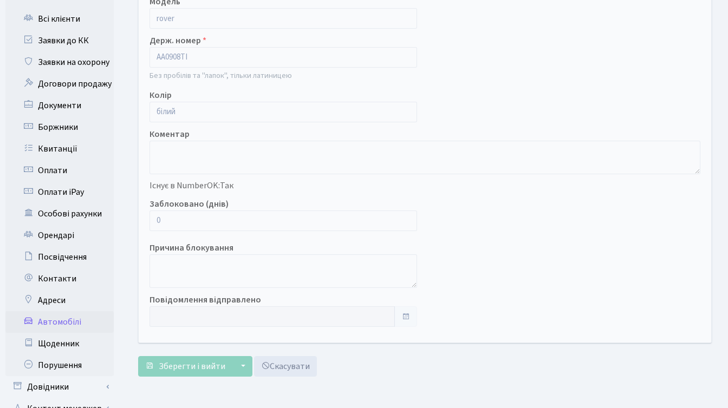
scroll to position [193, 0]
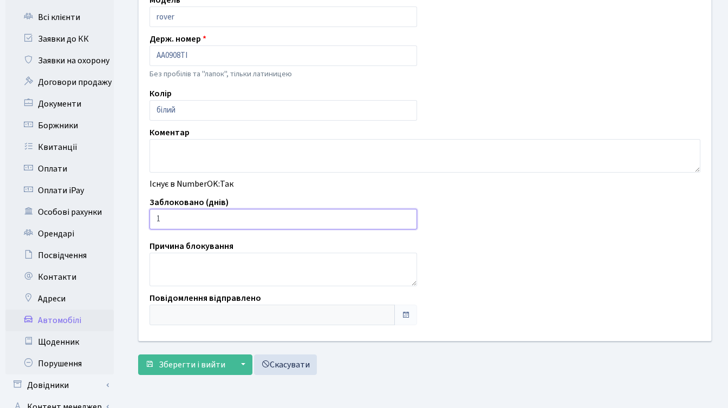
type input "1"
click at [407, 217] on input "1" at bounding box center [282, 219] width 267 height 21
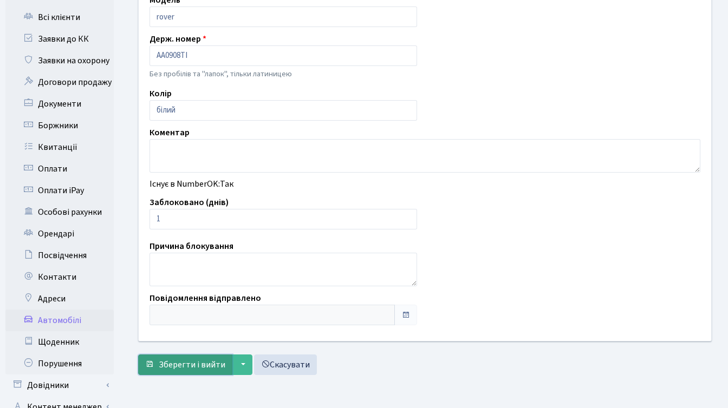
click at [186, 368] on span "Зберегти і вийти" at bounding box center [192, 365] width 67 height 12
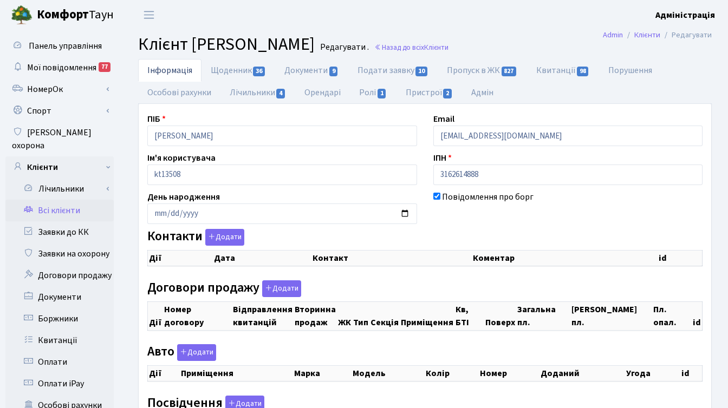
checkbox input "true"
select select "25"
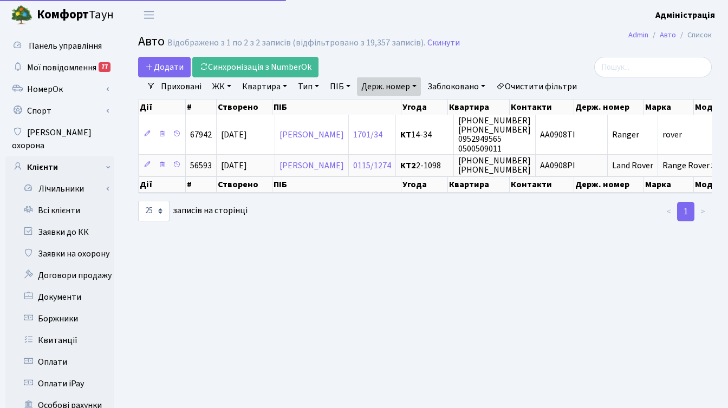
select select "25"
click at [373, 83] on link "Держ. номер" at bounding box center [389, 86] width 64 height 18
paste input "КА9501КХ"
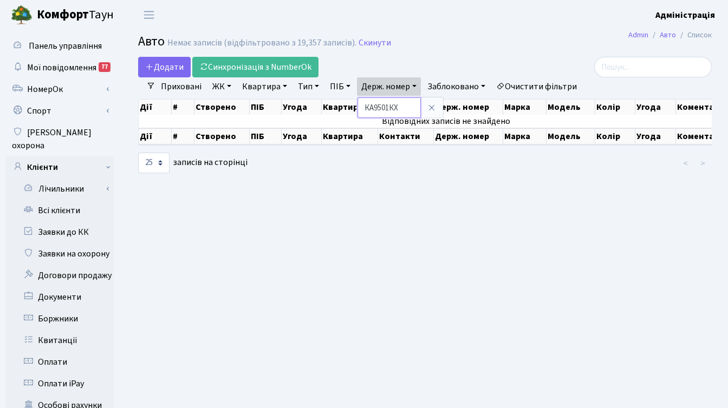
click at [376, 108] on input "КА9501КХ" at bounding box center [388, 107] width 63 height 21
click at [405, 109] on input "9501КХ" at bounding box center [388, 107] width 63 height 21
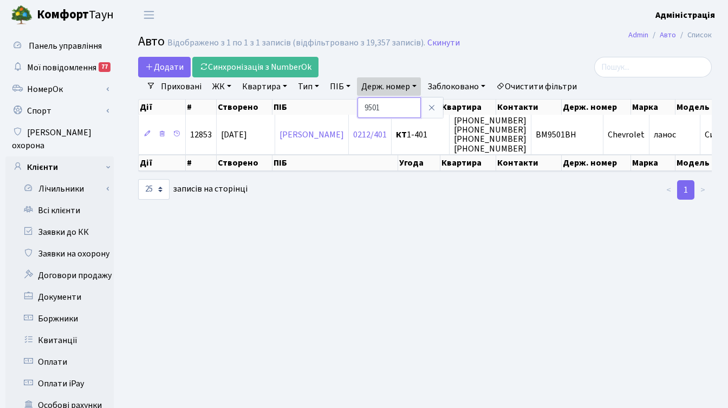
drag, startPoint x: 387, startPoint y: 107, endPoint x: 357, endPoint y: 102, distance: 30.8
click at [357, 102] on div "Додати Синхронізація з NumberOk Фільтри Приховані ЖК - ТХ, вул. Ділова, 1/2 КТ,…" at bounding box center [425, 128] width 590 height 143
click at [389, 85] on link "Держ. номер" at bounding box center [389, 86] width 64 height 18
paste input "690"
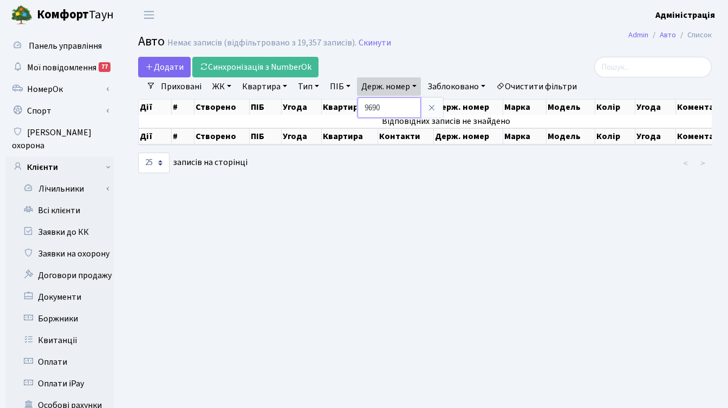
paste input "5011"
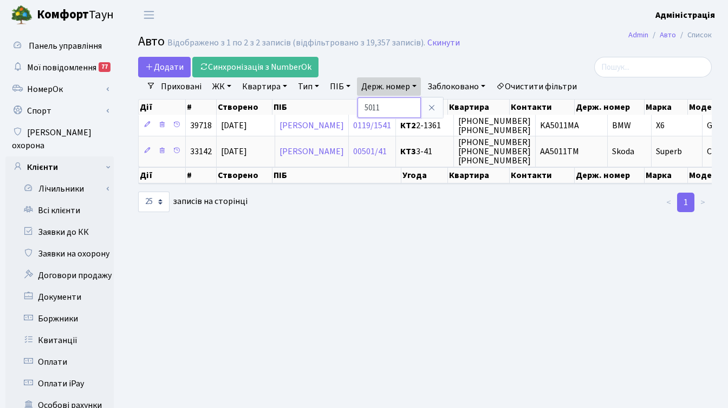
drag, startPoint x: 399, startPoint y: 107, endPoint x: 359, endPoint y: 103, distance: 39.7
click at [359, 103] on input "5011" at bounding box center [388, 107] width 63 height 21
paste input "0908"
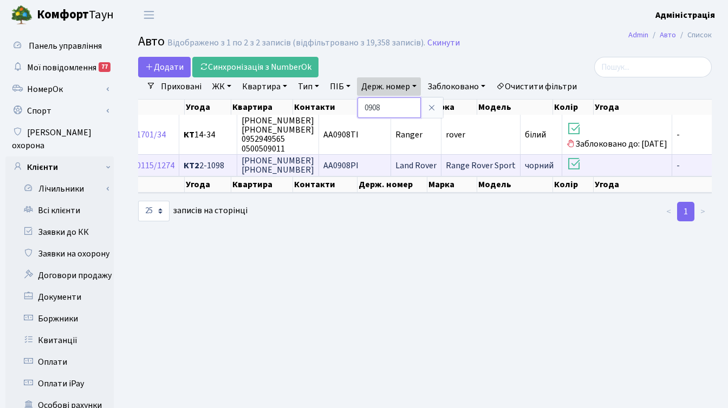
scroll to position [0, 195]
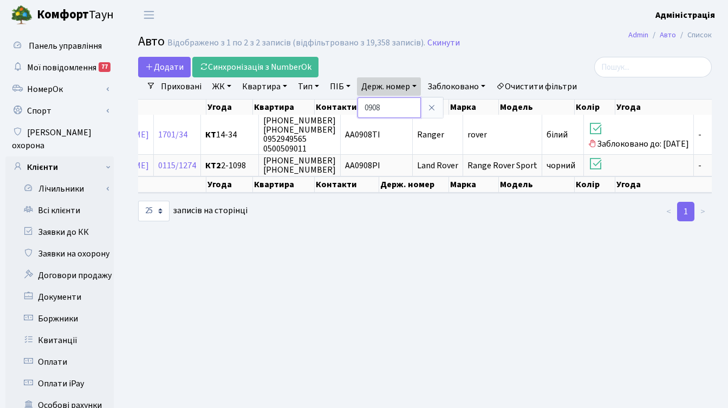
paste input "2733"
type input "2733"
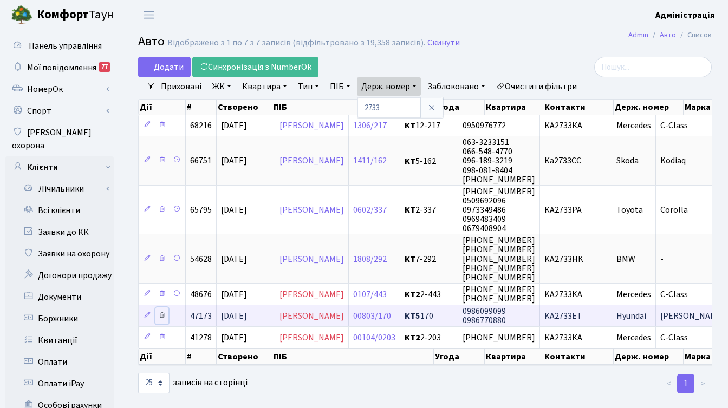
click at [162, 313] on icon at bounding box center [162, 315] width 8 height 8
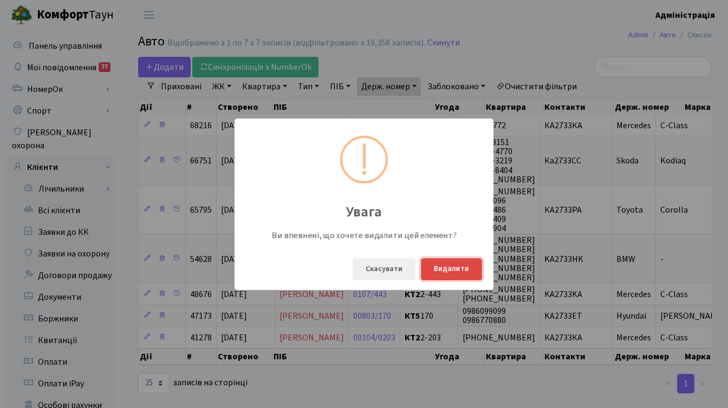
click at [454, 266] on button "Видалити" at bounding box center [451, 269] width 61 height 22
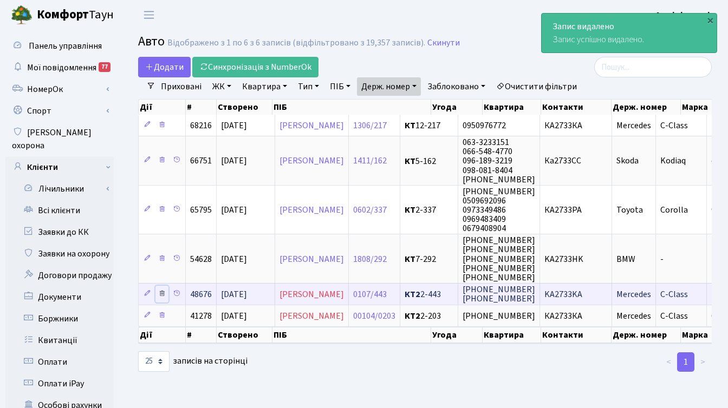
click at [161, 292] on icon at bounding box center [162, 294] width 8 height 8
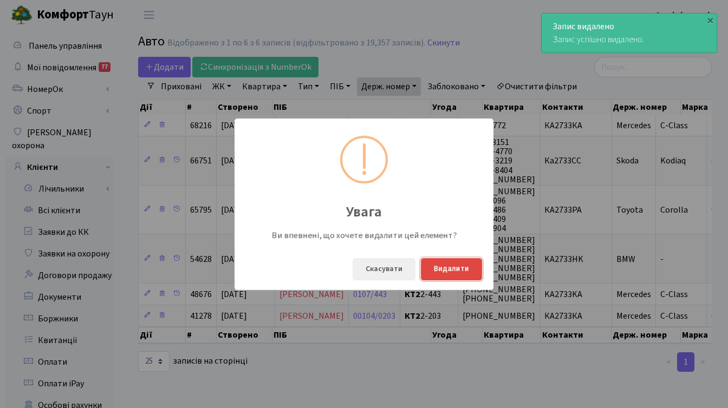
click at [441, 270] on button "Видалити" at bounding box center [451, 269] width 61 height 22
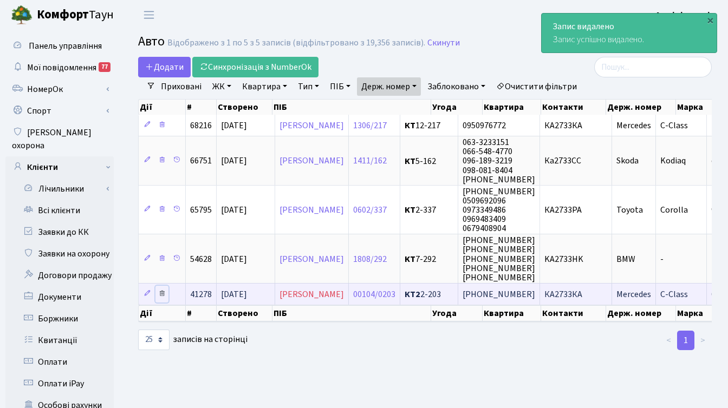
click at [161, 293] on icon at bounding box center [162, 294] width 8 height 8
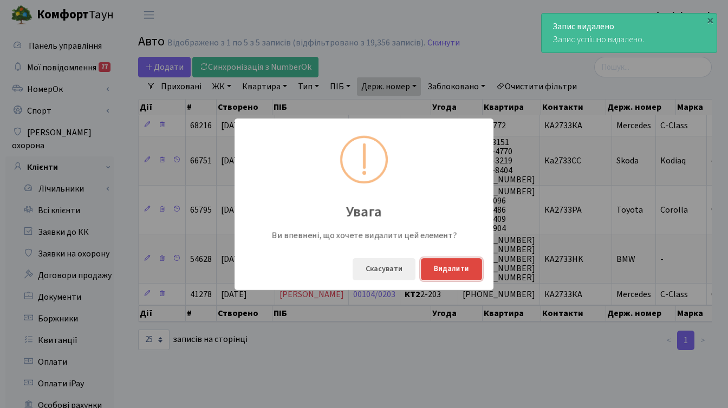
click at [445, 271] on button "Видалити" at bounding box center [451, 269] width 61 height 22
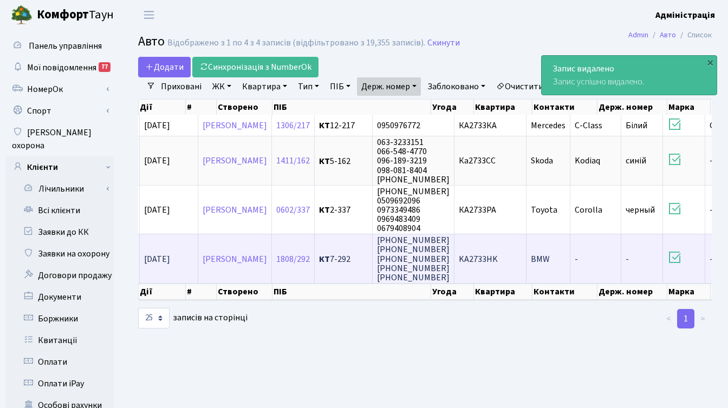
scroll to position [0, 77]
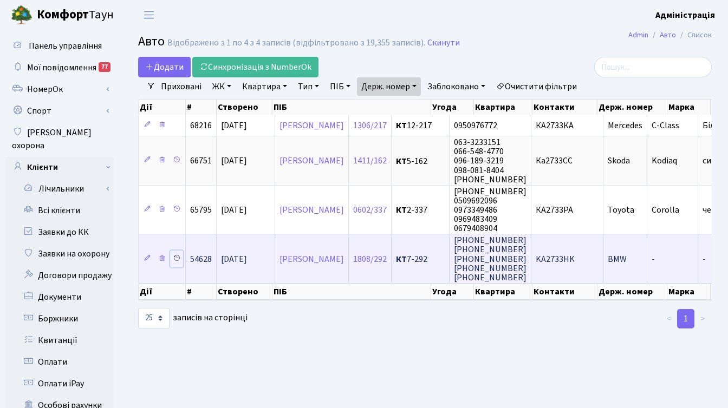
click at [176, 256] on icon at bounding box center [177, 258] width 8 height 8
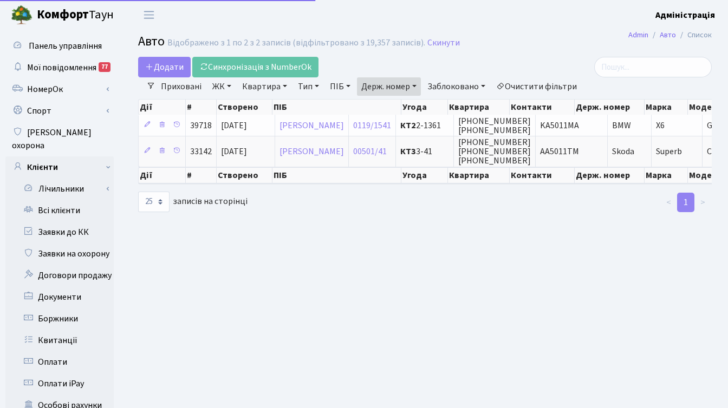
select select "25"
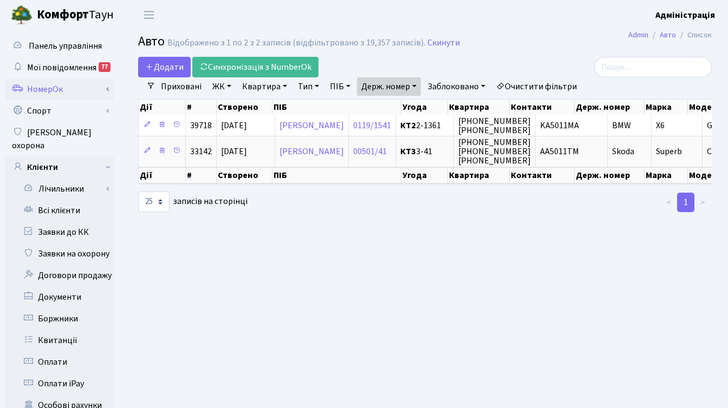
click at [58, 90] on link "НомерОк" at bounding box center [59, 90] width 108 height 22
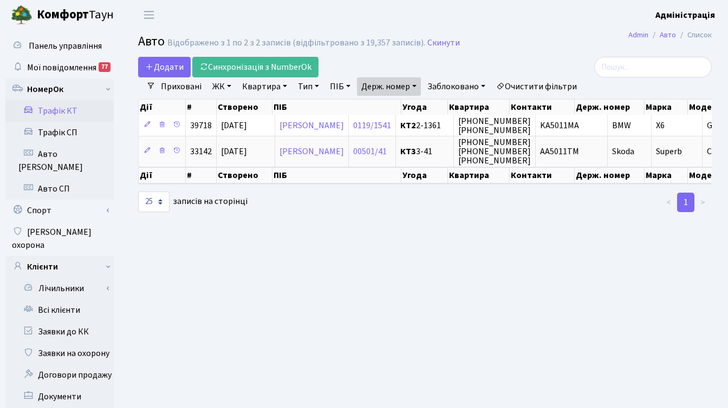
click at [69, 109] on link "Трафік КТ" at bounding box center [59, 111] width 108 height 22
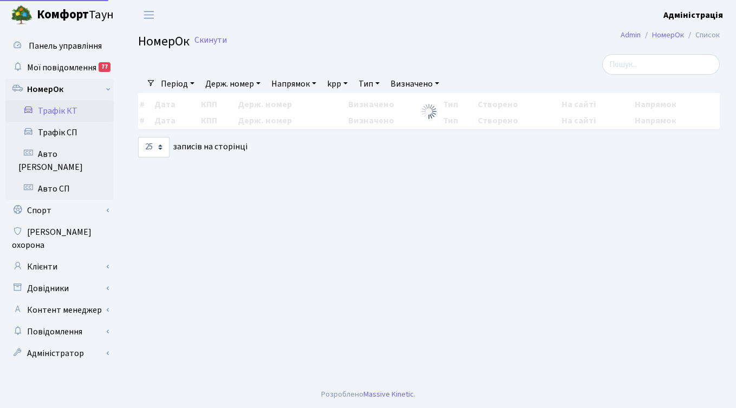
select select "25"
click at [232, 83] on link "Держ. номер" at bounding box center [233, 84] width 64 height 18
paste input "КА5011РМ"
drag, startPoint x: 218, startPoint y: 105, endPoint x: 199, endPoint y: 96, distance: 20.8
click at [199, 96] on div "Фільтри Період [DATE] - [DATE] Держ. номер КА5011РМ Напрямок - В'їзд [GEOGRAPHI…" at bounding box center [429, 105] width 598 height 103
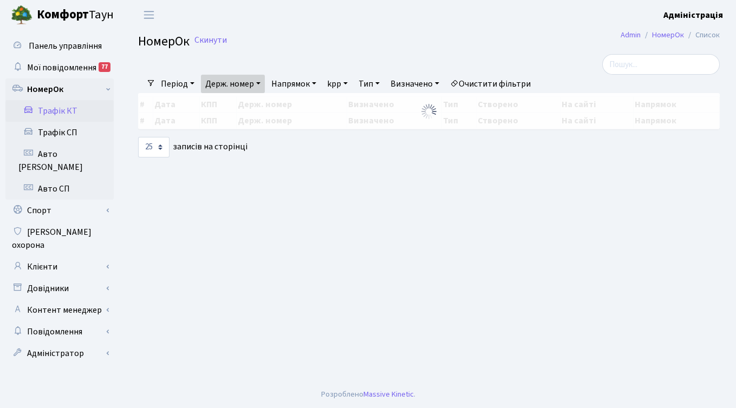
click at [225, 86] on link "Держ. номер" at bounding box center [233, 84] width 64 height 18
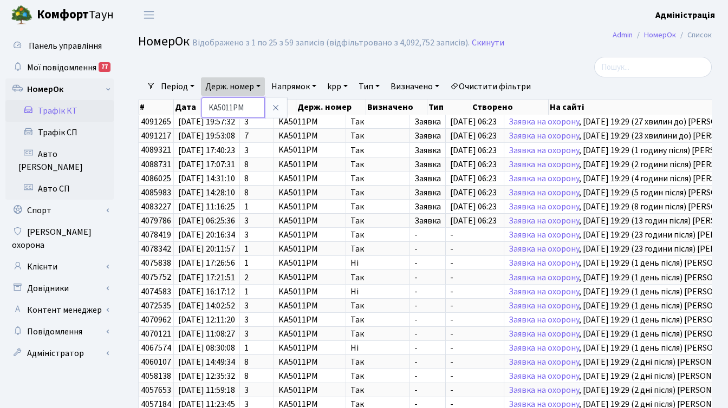
type input "KA5011PM"
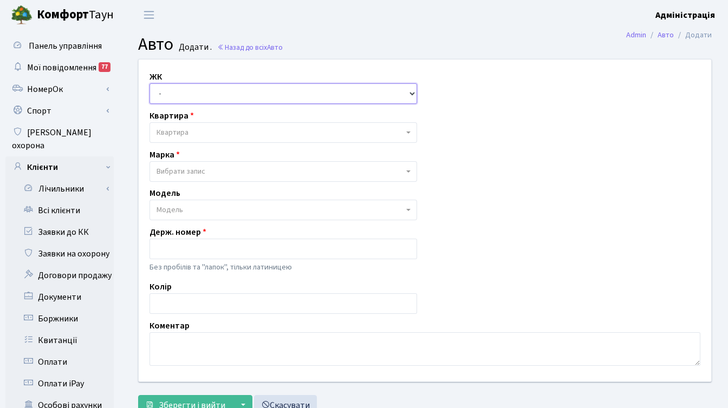
click at [203, 94] on select "- ТХ, вул. [STREET_ADDRESS] Регенераторна, 4 КТ2, просп. [STREET_ADDRESS] [STRE…" at bounding box center [282, 93] width 267 height 21
select select "271"
click at [149, 83] on select "- ТХ, вул. [STREET_ADDRESS] Регенераторна, 4 КТ2, просп. [STREET_ADDRESS] [STRE…" at bounding box center [282, 93] width 267 height 21
select select
click at [203, 121] on div "Квартира Квартира" at bounding box center [283, 126] width 284 height 34
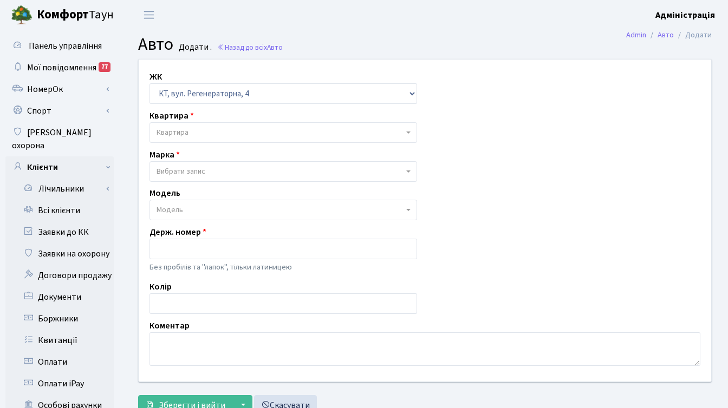
click at [204, 127] on span "Квартира" at bounding box center [279, 132] width 247 height 11
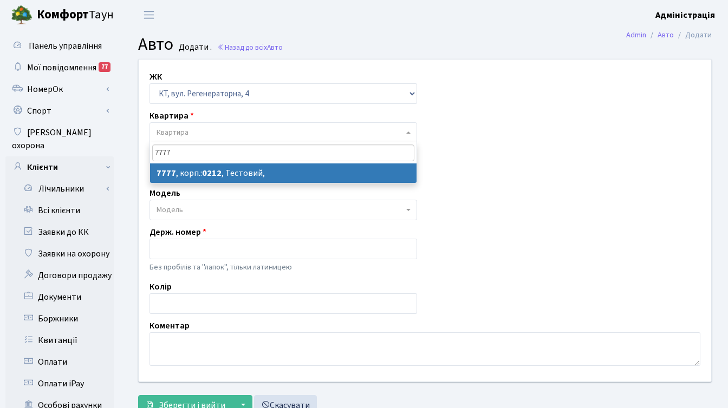
type input "7777"
select select "17530"
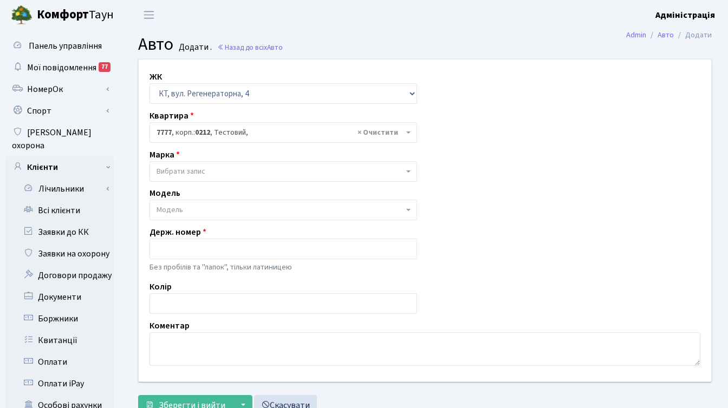
click at [254, 169] on span "Вибрати запис" at bounding box center [279, 171] width 247 height 11
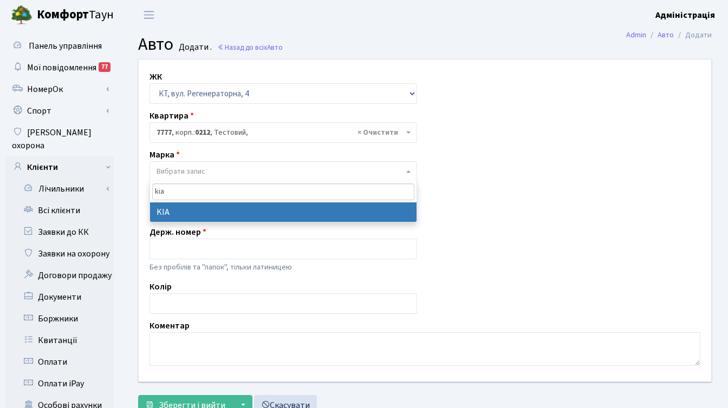
type input "kia"
select select "71"
select select
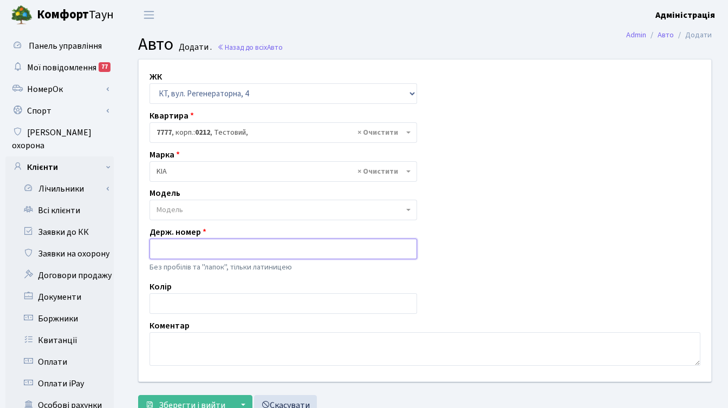
click at [217, 249] on input "text" at bounding box center [282, 249] width 267 height 21
paste input "КА5011РМ"
drag, startPoint x: 166, startPoint y: 247, endPoint x: 146, endPoint y: 246, distance: 20.1
click at [146, 246] on div "Держ. номер КА5011РМ Без пробілів та "лапок", тільки латиницею" at bounding box center [283, 251] width 284 height 50
type input "KA5011PM"
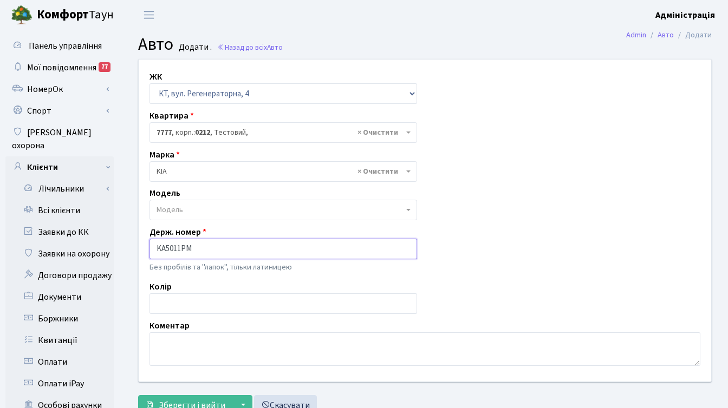
click at [138, 395] on button "Зберегти і вийти" at bounding box center [185, 405] width 94 height 21
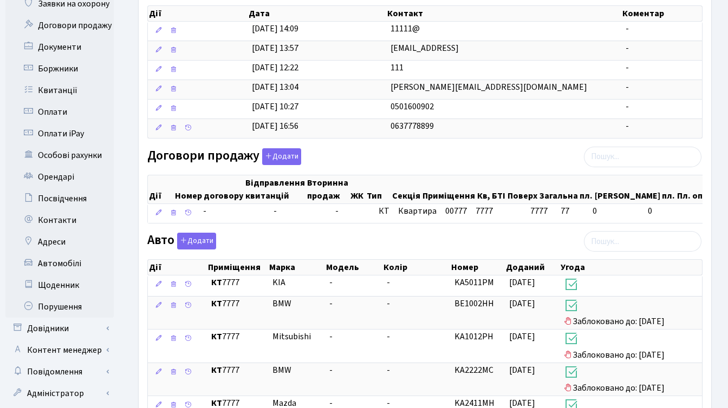
scroll to position [265, 0]
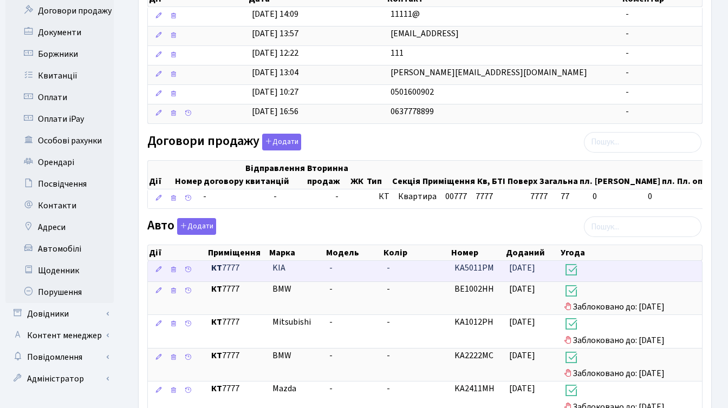
click at [593, 277] on h3 at bounding box center [631, 271] width 134 height 18
click at [610, 279] on h3 at bounding box center [631, 271] width 134 height 18
click at [159, 273] on icon at bounding box center [159, 270] width 8 height 8
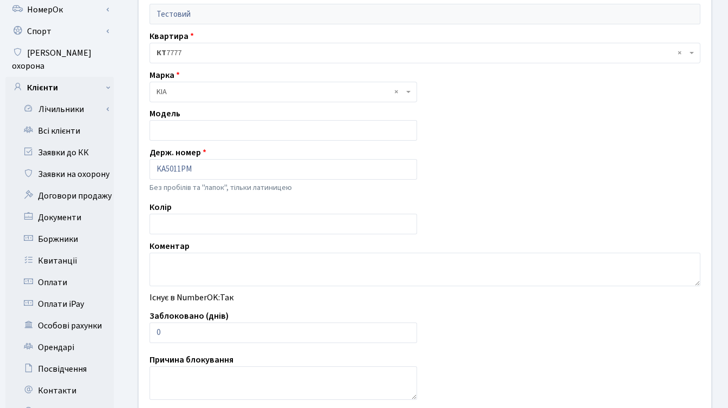
scroll to position [266, 0]
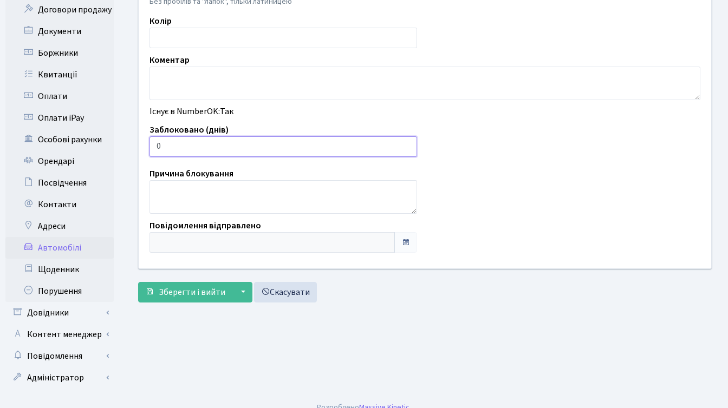
click at [156, 148] on input "0" at bounding box center [282, 146] width 267 height 21
type input "10"
click at [188, 291] on span "Зберегти і вийти" at bounding box center [192, 292] width 67 height 12
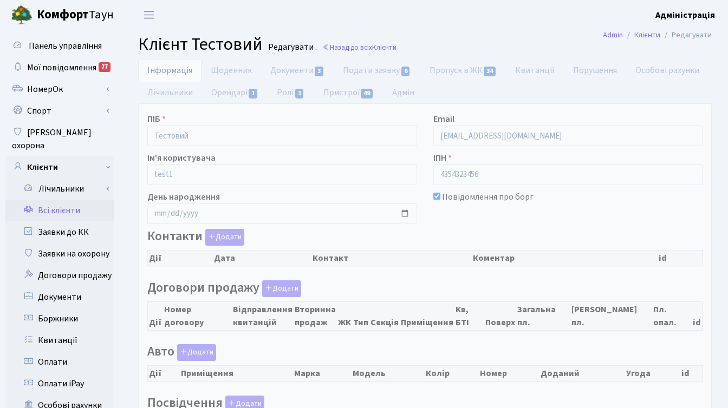
checkbox input "true"
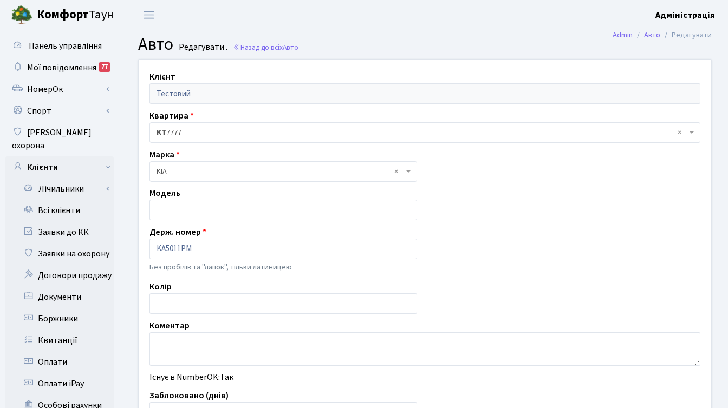
scroll to position [193, 0]
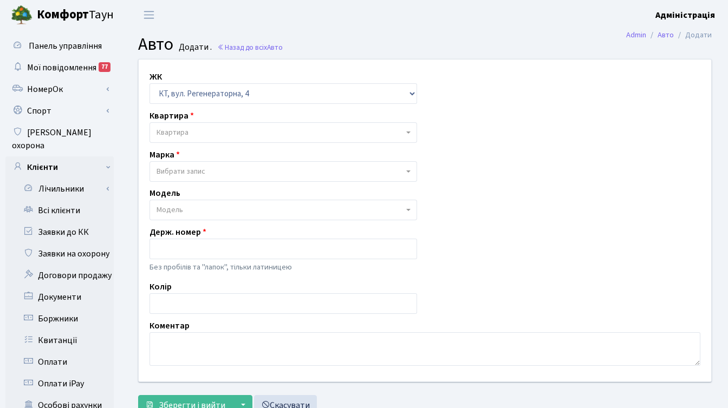
select select "271"
select select "71"
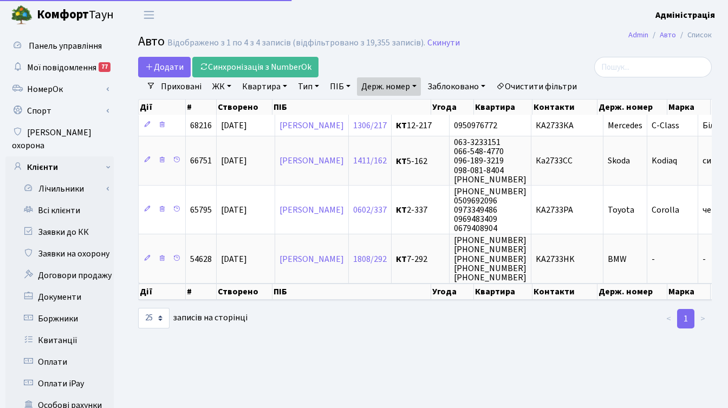
select select "25"
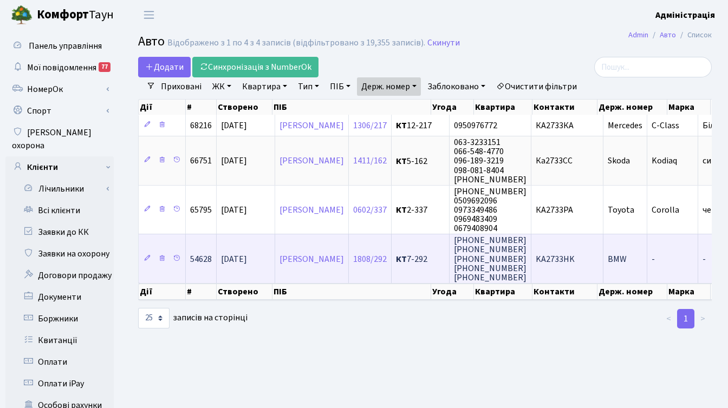
click at [445, 256] on span "КТ 7-292" at bounding box center [420, 259] width 49 height 9
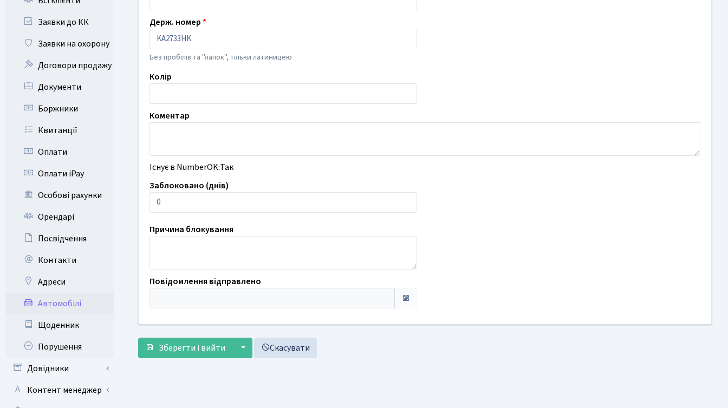
scroll to position [212, 0]
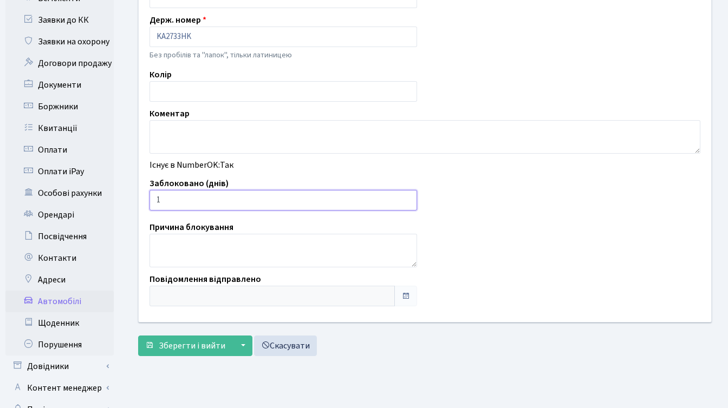
type input "1"
click at [406, 198] on input "1" at bounding box center [282, 200] width 267 height 21
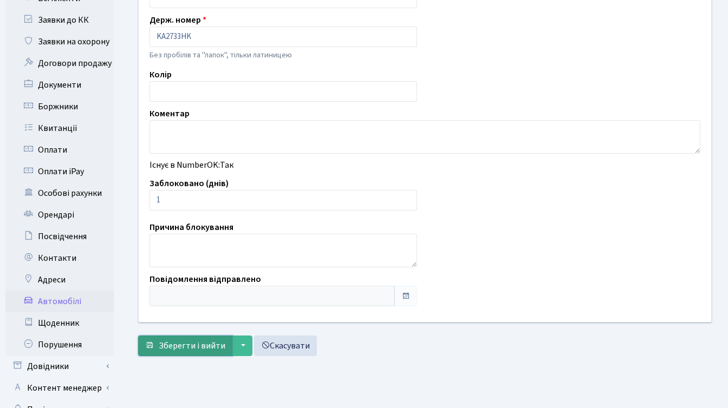
click at [192, 339] on button "Зберегти і вийти" at bounding box center [185, 346] width 94 height 21
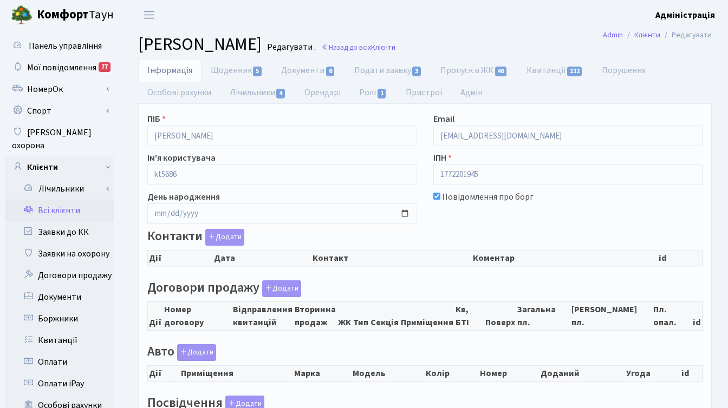
checkbox input "true"
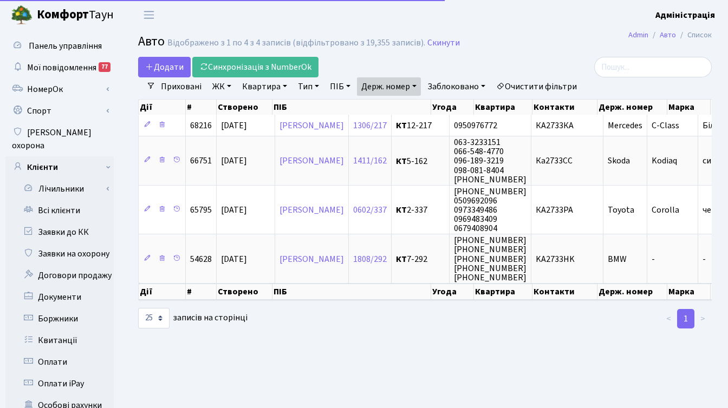
select select "25"
click at [533, 85] on link "Очистити фільтри" at bounding box center [536, 86] width 89 height 18
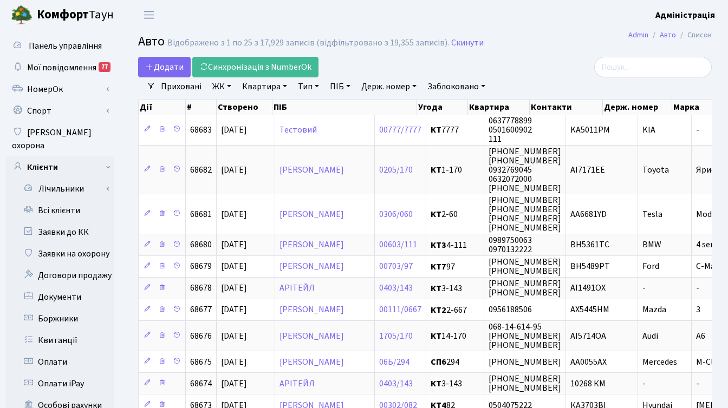
click at [458, 86] on link "Заблоковано" at bounding box center [456, 86] width 67 height 18
click at [452, 133] on link "Так" at bounding box center [466, 136] width 86 height 17
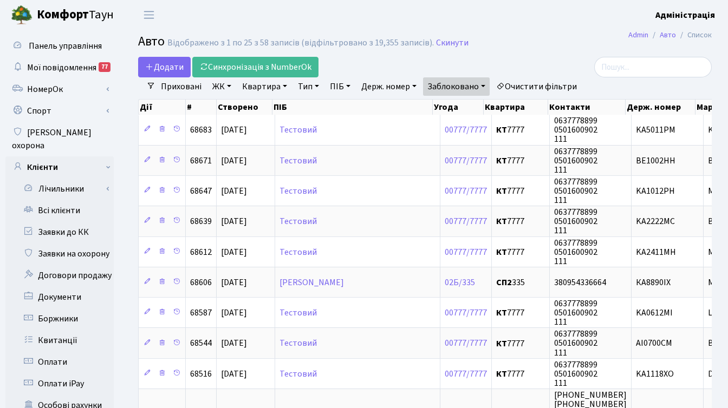
click at [546, 43] on h2 "Авто Відображено з 1 по 25 з 58 записів (відфільтровано з 19,355 записів). Скин…" at bounding box center [424, 43] width 573 height 18
click at [537, 85] on link "Очистити фільтри" at bounding box center [536, 86] width 89 height 18
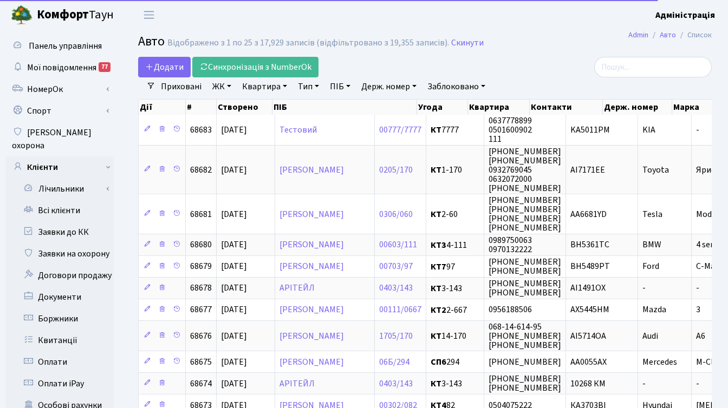
click at [388, 83] on link "Держ. номер" at bounding box center [389, 86] width 64 height 18
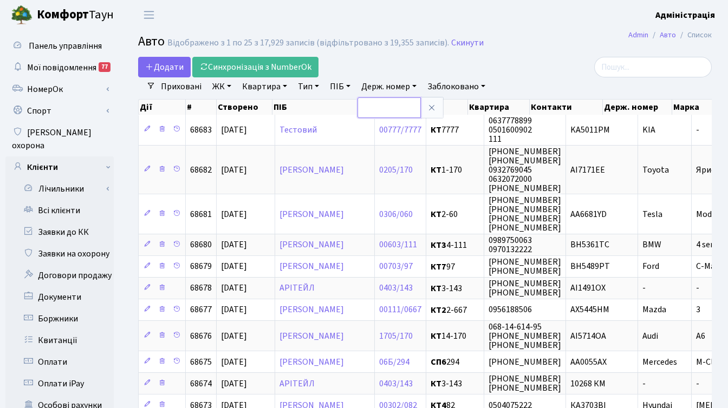
paste input "КР0007ІІ"
type input "КР0007ІІ"
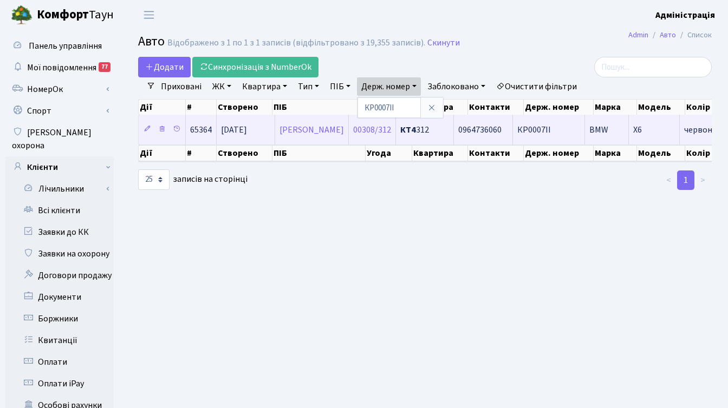
click at [547, 133] on span "КР0007ІІ" at bounding box center [534, 130] width 34 height 12
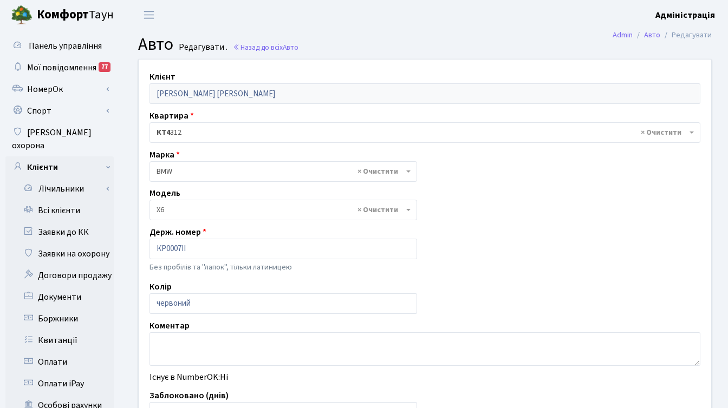
select select "264"
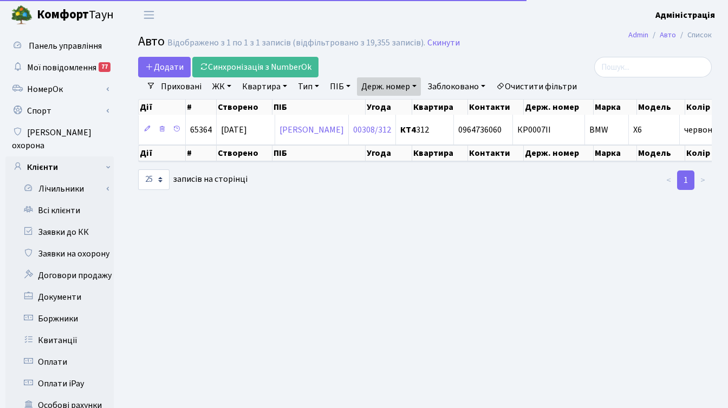
select select "25"
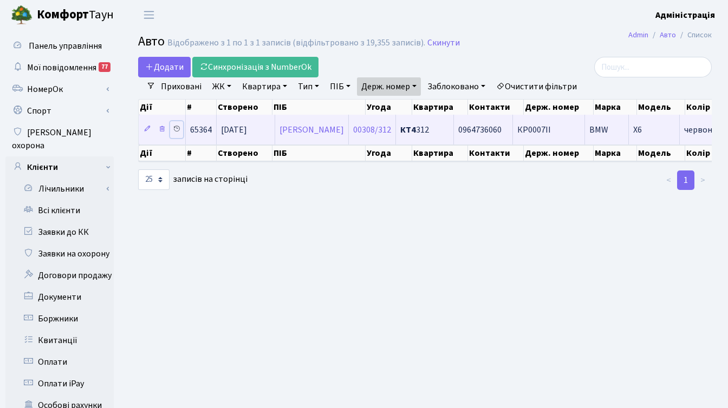
click at [173, 130] on icon at bounding box center [177, 129] width 8 height 8
